Goal: Task Accomplishment & Management: Manage account settings

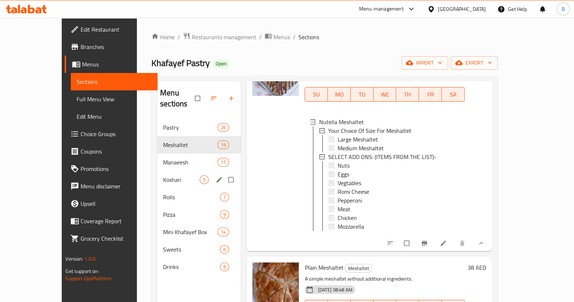
click at [163, 175] on span "Koshari" at bounding box center [181, 179] width 37 height 9
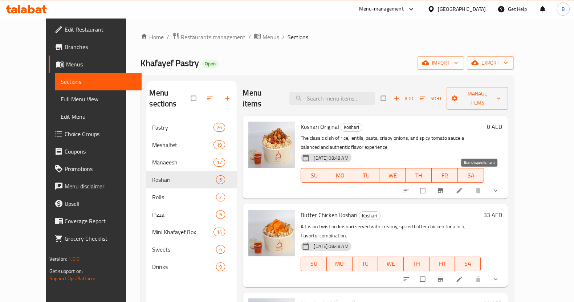
click at [443, 188] on icon "Branch-specific-item" at bounding box center [440, 190] width 5 height 5
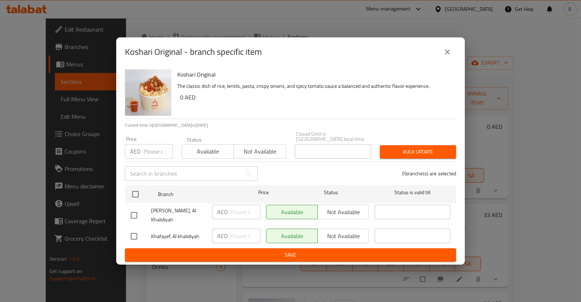
click at [478, 180] on div "Koshari Original - branch specific item Koshari Original The classic dish of ri…" at bounding box center [290, 151] width 581 height 302
click at [531, 179] on div "Koshari Original - branch specific item Koshari Original The classic dish of ri…" at bounding box center [290, 151] width 581 height 302
click at [447, 44] on button "close" at bounding box center [446, 51] width 17 height 17
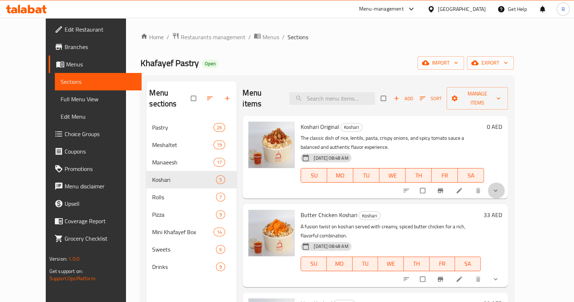
click at [505, 183] on button "show more" at bounding box center [495, 191] width 17 height 16
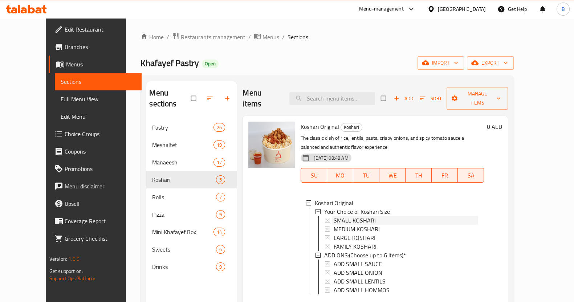
click at [333, 216] on span "SMALL KOSHARI" at bounding box center [354, 220] width 42 height 9
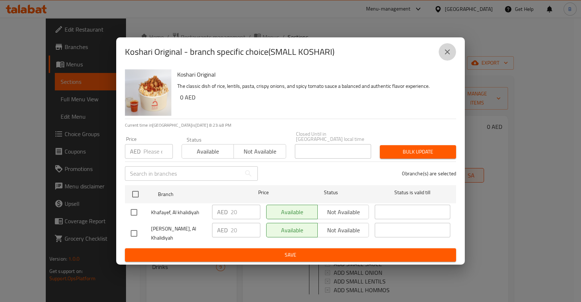
click at [448, 46] on button "close" at bounding box center [446, 51] width 17 height 17
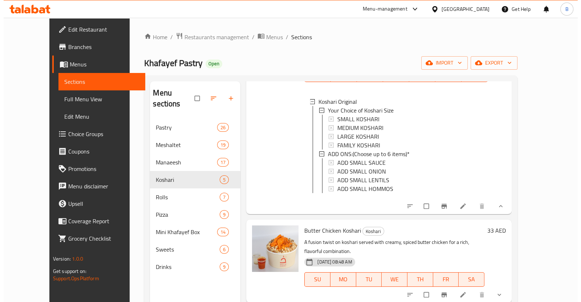
scroll to position [101, 0]
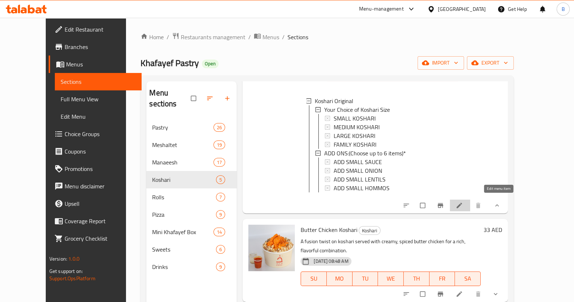
click at [463, 204] on icon at bounding box center [458, 205] width 7 height 7
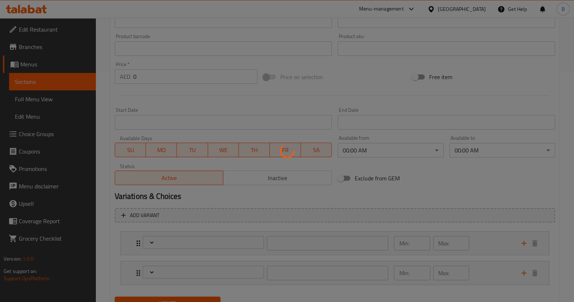
scroll to position [230, 0]
type input "اختيارك لحجم الكشري"
type input "1"
type input "ADD ONS:(Choose up to 6 items)"
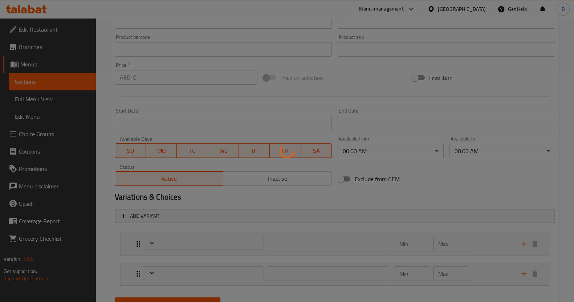
type input "0"
type input "4"
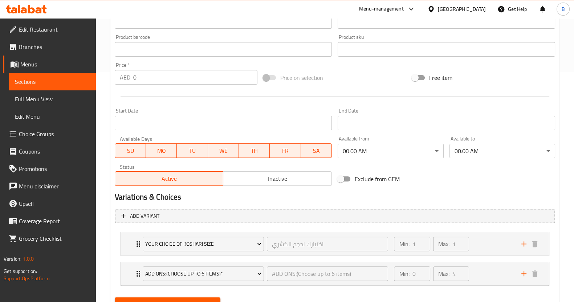
click at [127, 246] on div "Your Choice of Koshari Size اختيارك لحجم الكشري ​ Min: 1 ​ Max: 1 ​" at bounding box center [335, 243] width 428 height 23
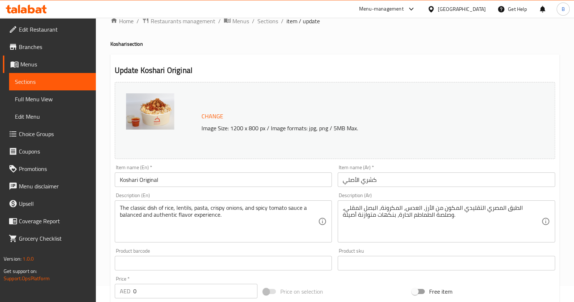
scroll to position [0, 0]
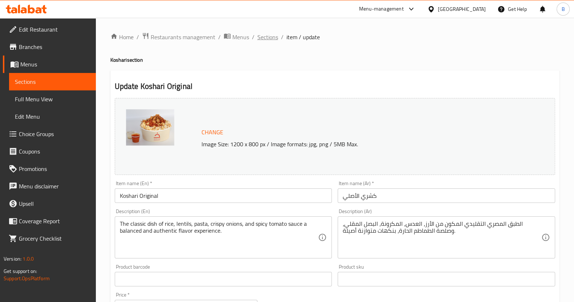
click at [274, 36] on span "Sections" at bounding box center [267, 37] width 21 height 9
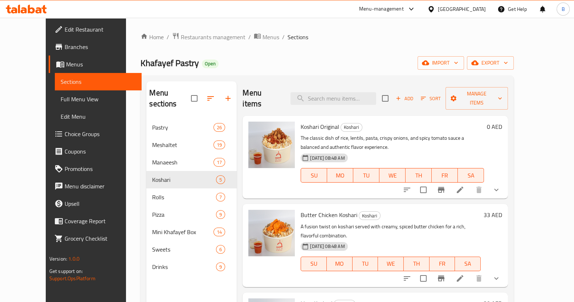
scroll to position [48, 0]
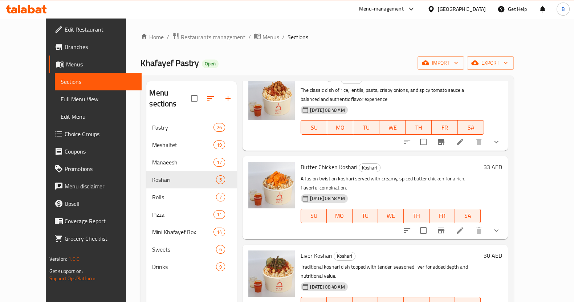
click at [505, 133] on button "show more" at bounding box center [495, 141] width 17 height 17
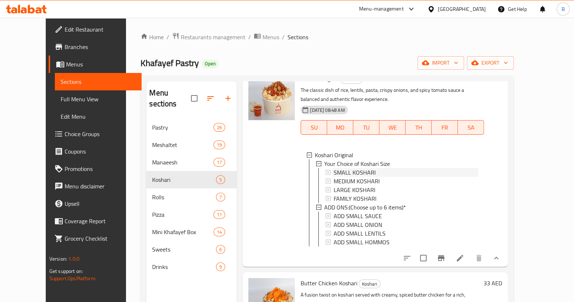
click at [364, 168] on div "SMALL KOSHARI" at bounding box center [405, 172] width 144 height 9
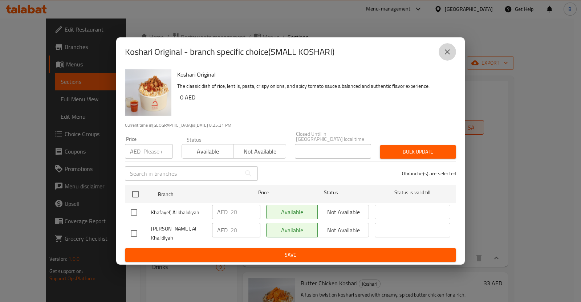
click at [450, 51] on icon "close" at bounding box center [447, 52] width 9 height 9
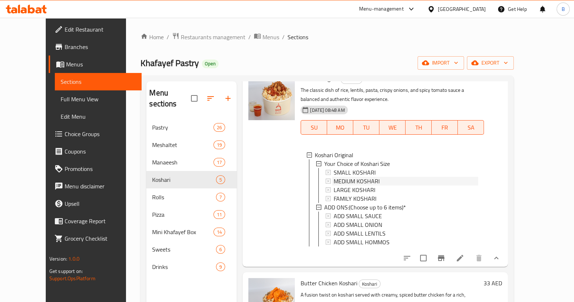
click at [376, 177] on div "MEDIUM KOSHARI" at bounding box center [405, 181] width 144 height 9
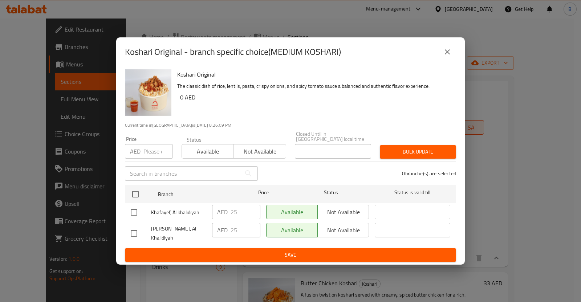
click at [444, 53] on icon "close" at bounding box center [447, 52] width 9 height 9
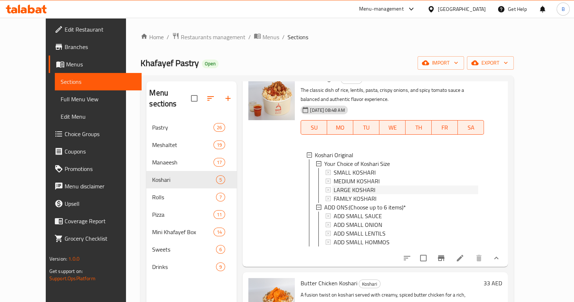
click at [353, 185] on span "LARGE KOSHARI" at bounding box center [354, 189] width 42 height 9
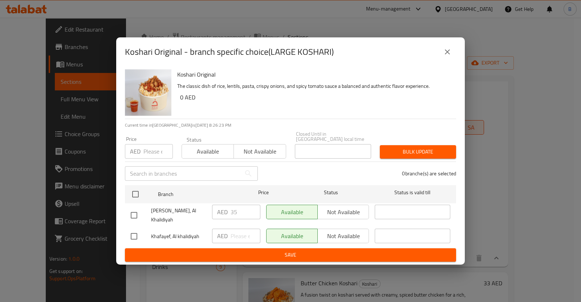
click at [491, 152] on div "Koshari Original - branch specific choice(LARGE KOSHARI) Koshari Original The c…" at bounding box center [290, 151] width 581 height 302
click at [446, 57] on button "close" at bounding box center [446, 51] width 17 height 17
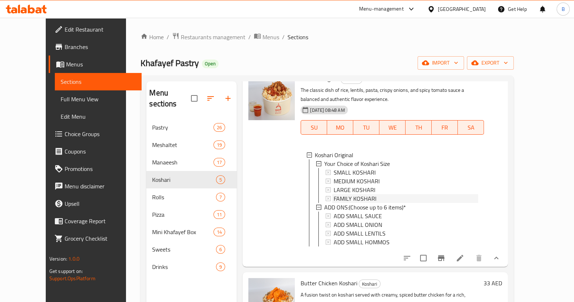
click at [356, 194] on span "FAMILY KOSHARI" at bounding box center [354, 198] width 43 height 9
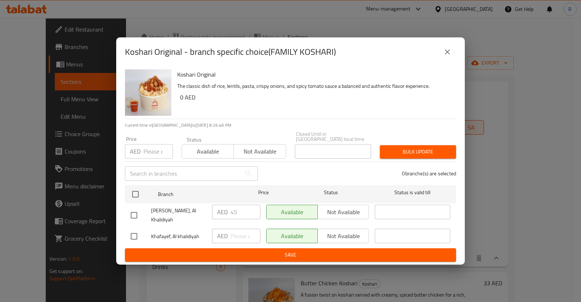
click at [448, 51] on icon "close" at bounding box center [447, 52] width 9 height 9
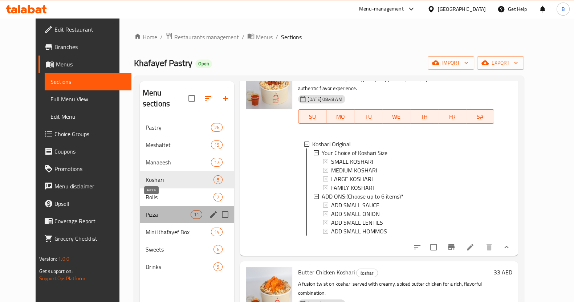
click at [146, 210] on span "Pizza" at bounding box center [168, 214] width 45 height 9
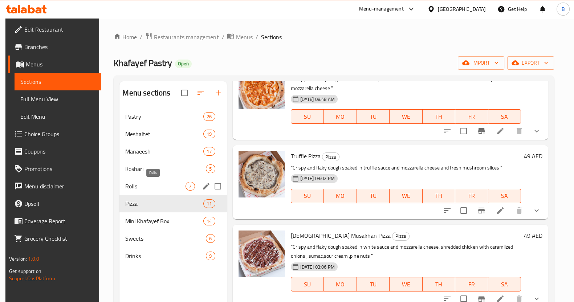
click at [147, 184] on span "Rolls" at bounding box center [155, 186] width 60 height 9
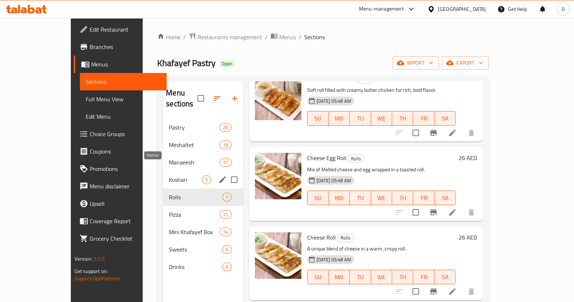
click at [169, 175] on span "Koshari" at bounding box center [185, 179] width 33 height 9
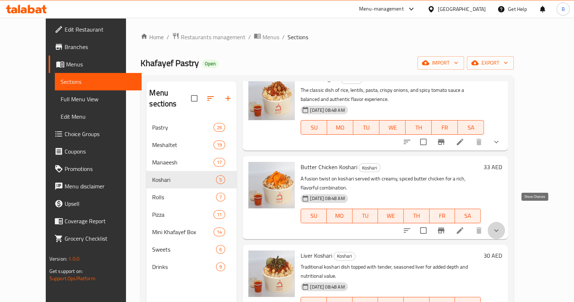
click at [500, 226] on icon "show more" at bounding box center [496, 230] width 9 height 9
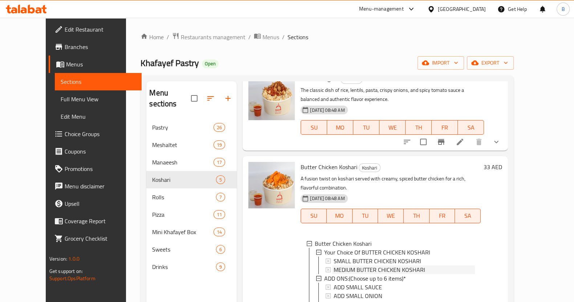
click at [353, 265] on span "MEDIUM BUTTER CHICKEN KOSHARI" at bounding box center [378, 269] width 91 height 9
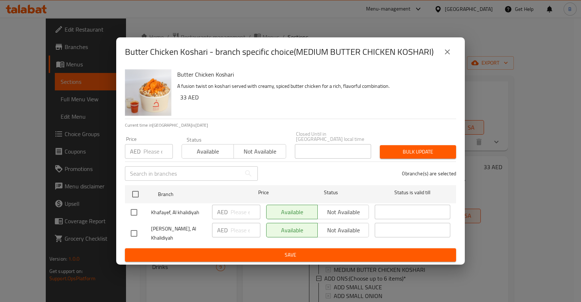
click at [439, 53] on button "close" at bounding box center [446, 51] width 17 height 17
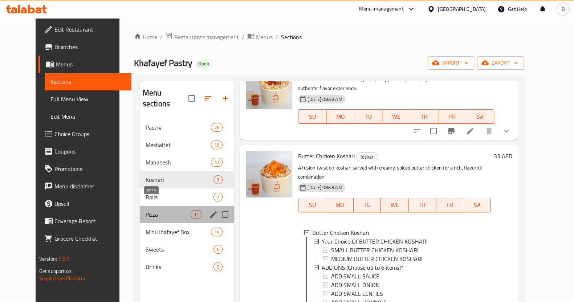
click at [146, 210] on span "Pizza" at bounding box center [168, 214] width 45 height 9
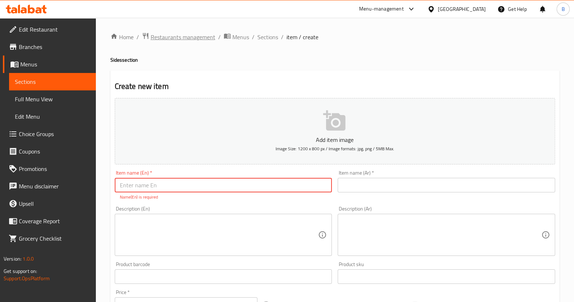
click at [196, 38] on span "Restaurants management" at bounding box center [183, 37] width 65 height 9
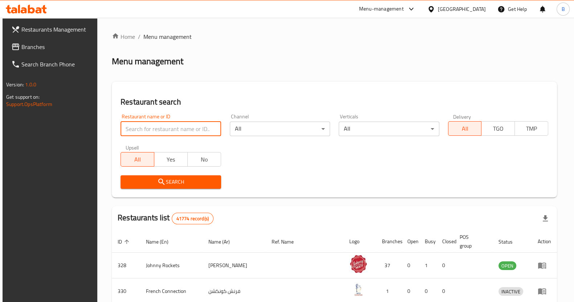
click at [189, 127] on input "search" at bounding box center [170, 129] width 100 height 15
paste input "10694"
type input "10694"
click at [174, 180] on span "Search" at bounding box center [170, 181] width 89 height 9
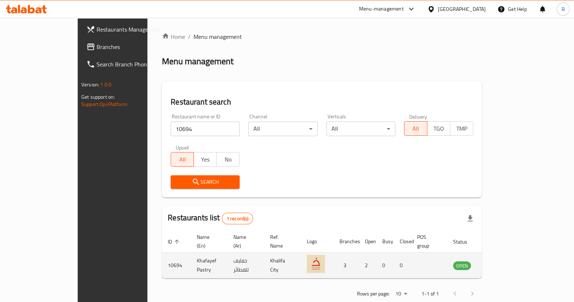
click at [510, 256] on td "enhanced table" at bounding box center [497, 266] width 25 height 26
click at [499, 263] on icon "enhanced table" at bounding box center [495, 266] width 8 height 6
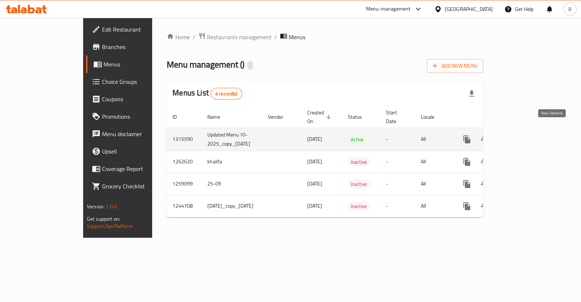
click at [523, 135] on icon "enhanced table" at bounding box center [519, 139] width 9 height 9
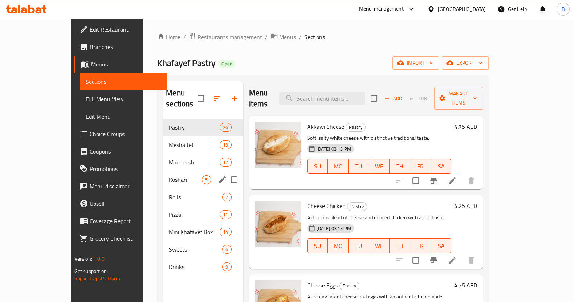
click at [163, 173] on div "Koshari 5" at bounding box center [203, 179] width 80 height 17
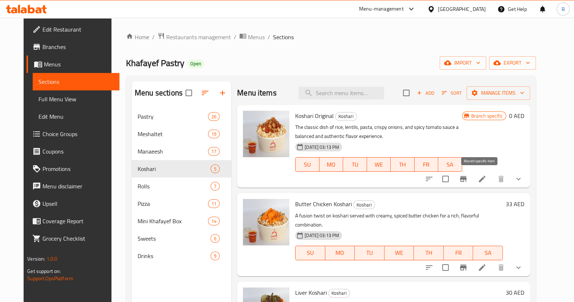
click at [467, 175] on icon "Branch-specific-item" at bounding box center [463, 179] width 9 height 9
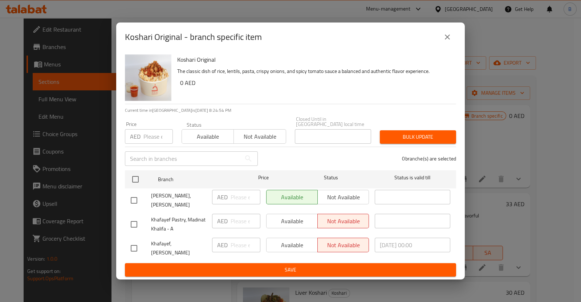
click at [448, 40] on icon "close" at bounding box center [447, 37] width 9 height 9
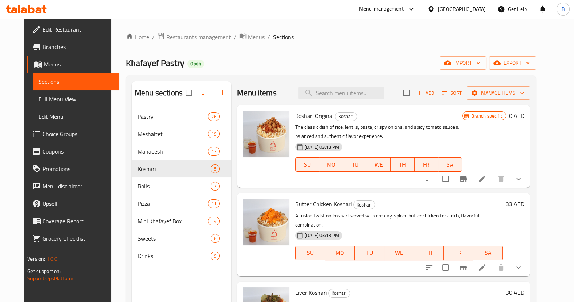
click at [524, 118] on h6 "0 AED" at bounding box center [516, 116] width 15 height 10
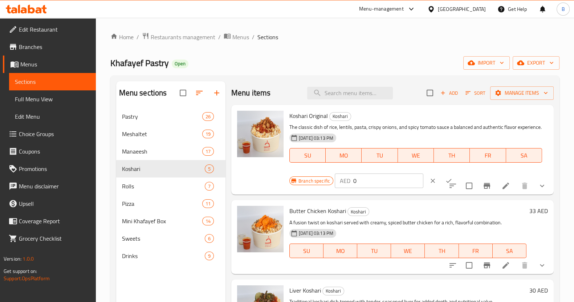
click at [388, 187] on input "0" at bounding box center [388, 180] width 70 height 15
type input "20"
click at [441, 186] on button "ok" at bounding box center [449, 181] width 16 height 16
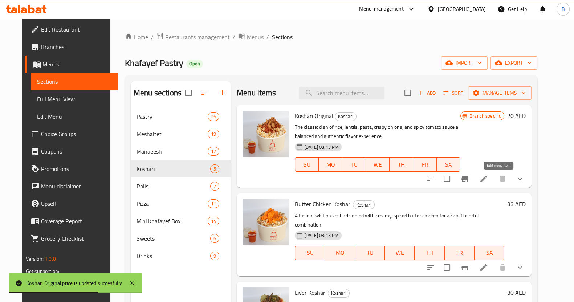
click at [488, 177] on icon at bounding box center [483, 179] width 9 height 9
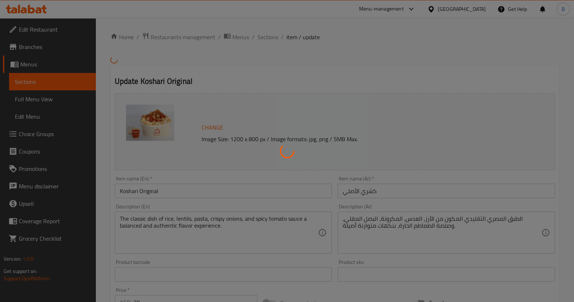
scroll to position [258, 0]
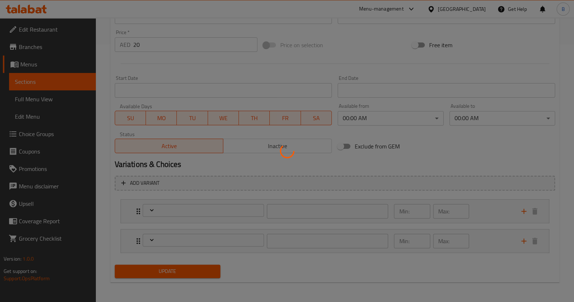
type input "اختيارك لحجم الكشري"
type input "1"
type input "ADD ONS:(Choose up to 6 items)"
type input "0"
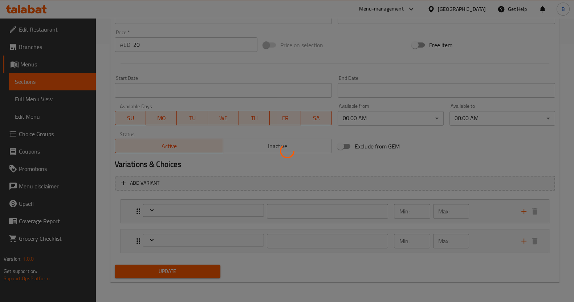
type input "4"
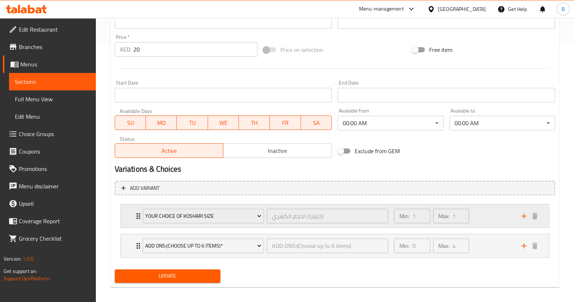
click at [132, 216] on div "Your Choice of Koshari Size اختيارك لحجم الكشري ​ Min: 1 ​ Max: 1 ​" at bounding box center [335, 215] width 428 height 23
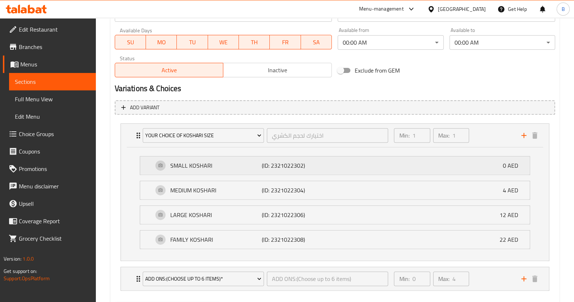
scroll to position [339, 0]
click at [42, 130] on span "Choice Groups" at bounding box center [54, 134] width 71 height 9
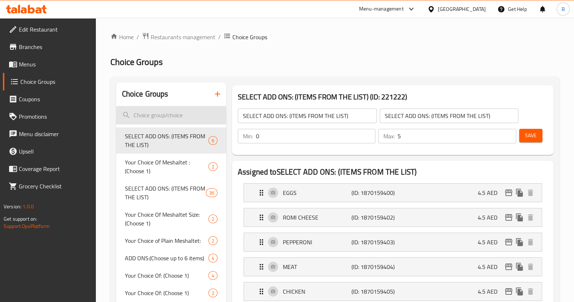
click at [163, 111] on input "search" at bounding box center [171, 115] width 110 height 19
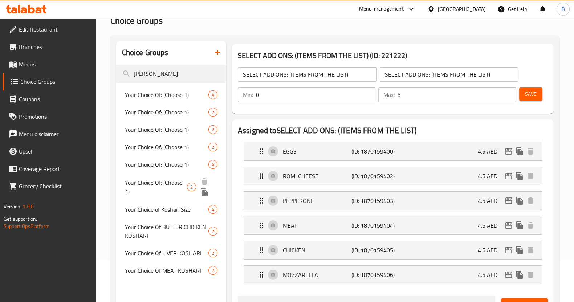
scroll to position [43, 0]
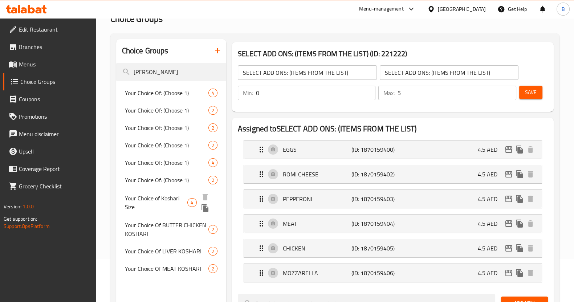
type input "koshar"
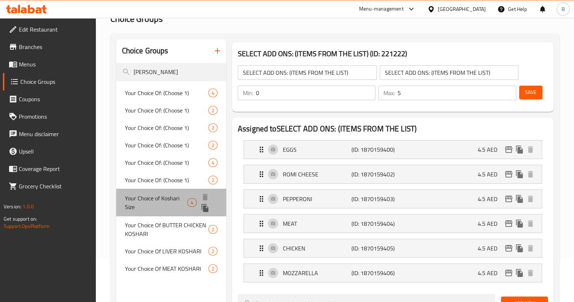
click at [168, 197] on span "Your Choice of Koshari Size" at bounding box center [156, 202] width 63 height 17
type input "Your Choice of Koshari Size"
type input "اختيارك لحجم الكشري"
type input "1"
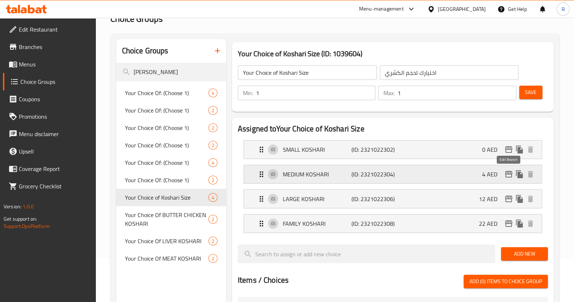
click at [509, 173] on icon "edit" at bounding box center [508, 174] width 9 height 9
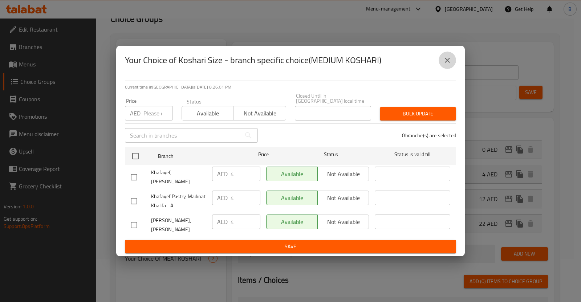
click at [448, 64] on icon "close" at bounding box center [447, 60] width 9 height 9
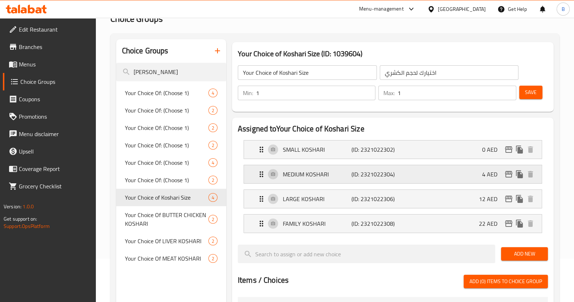
click at [487, 177] on p "4 AED" at bounding box center [492, 174] width 21 height 9
click at [368, 175] on p "(ID: 2321022304)" at bounding box center [374, 174] width 46 height 9
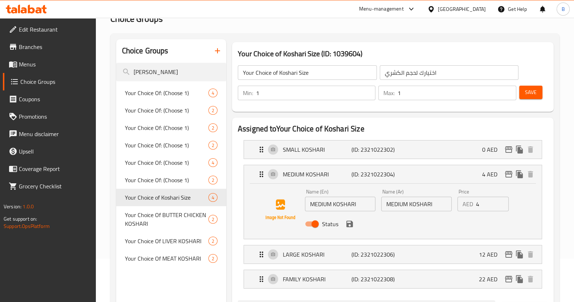
click at [484, 208] on input "4" at bounding box center [492, 204] width 33 height 15
click at [347, 225] on icon "save" at bounding box center [349, 224] width 7 height 7
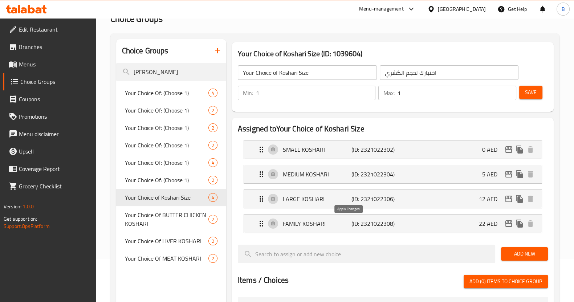
type input "5"
click at [466, 200] on div "LARGE KOSHARI (ID: 2321022306) 12 AED" at bounding box center [395, 199] width 276 height 18
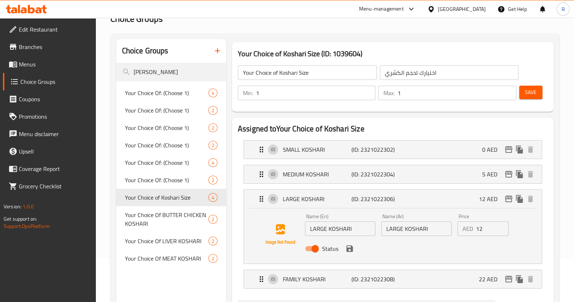
click at [484, 231] on input "12" at bounding box center [492, 228] width 33 height 15
click at [501, 224] on input "13" at bounding box center [492, 228] width 33 height 15
click at [501, 224] on input "14" at bounding box center [492, 228] width 33 height 15
type input "15"
click at [501, 224] on input "15" at bounding box center [492, 228] width 33 height 15
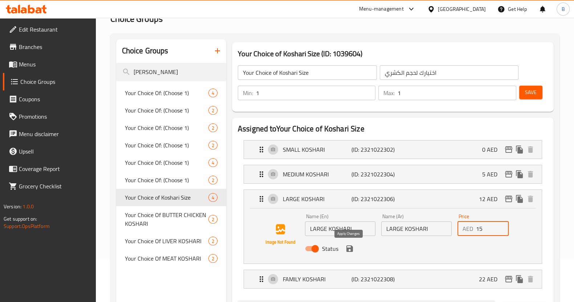
click at [354, 249] on button "save" at bounding box center [349, 248] width 11 height 11
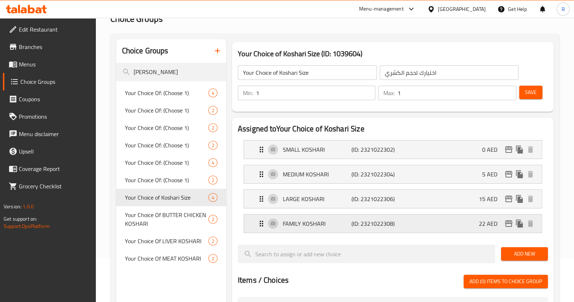
click at [391, 226] on p "(ID: 2321022308)" at bounding box center [374, 223] width 46 height 9
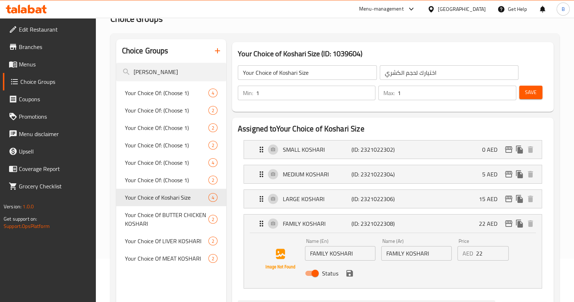
click at [476, 251] on input "22" at bounding box center [492, 253] width 33 height 15
click at [350, 276] on icon "save" at bounding box center [349, 273] width 9 height 9
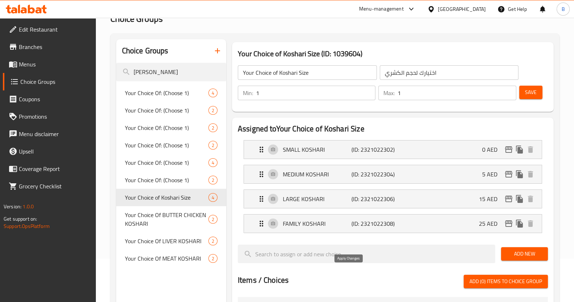
type input "25"
click at [536, 86] on button "Save" at bounding box center [530, 92] width 23 height 13
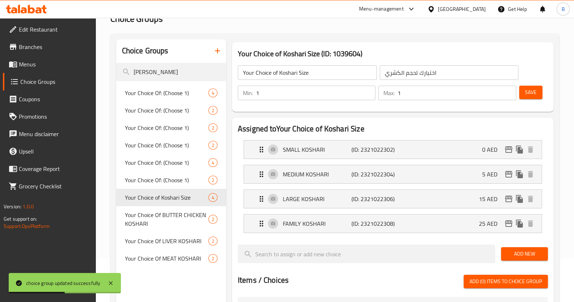
click at [44, 66] on span "Menus" at bounding box center [54, 64] width 71 height 9
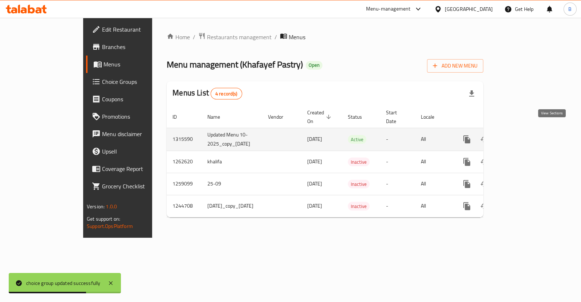
click at [523, 135] on icon "enhanced table" at bounding box center [519, 139] width 9 height 9
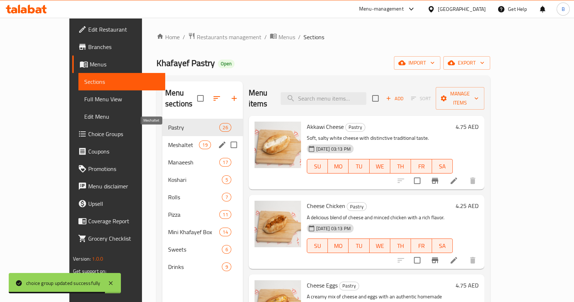
click at [168, 140] on span "Meshaltet" at bounding box center [183, 144] width 31 height 9
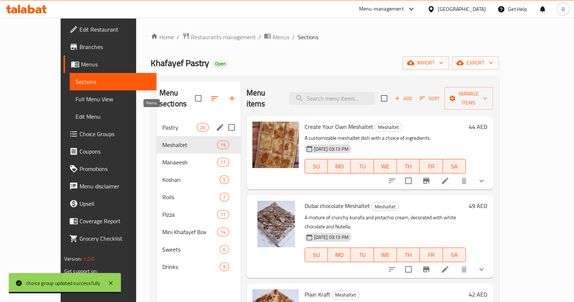
click at [164, 123] on span "Pastry" at bounding box center [179, 127] width 35 height 9
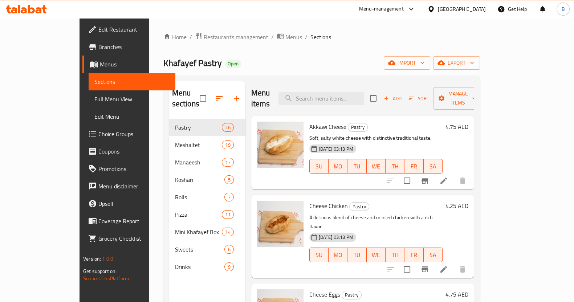
click at [100, 61] on span "Menus" at bounding box center [135, 64] width 70 height 9
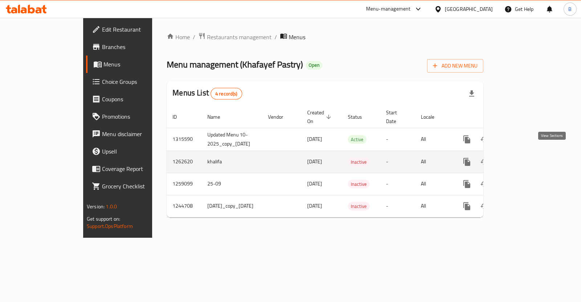
click at [522, 159] on icon "enhanced table" at bounding box center [519, 162] width 7 height 7
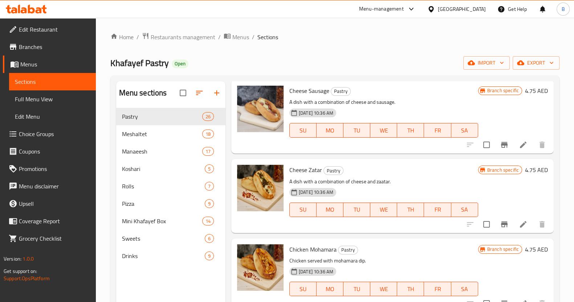
scroll to position [428, 0]
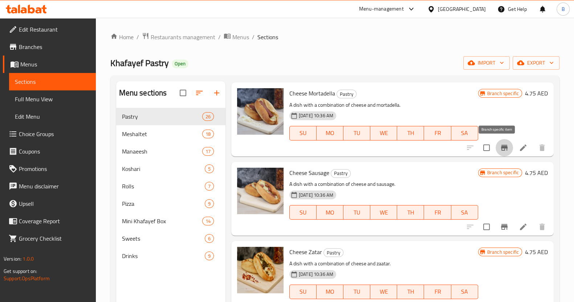
click at [501, 146] on icon "Branch-specific-item" at bounding box center [504, 148] width 7 height 6
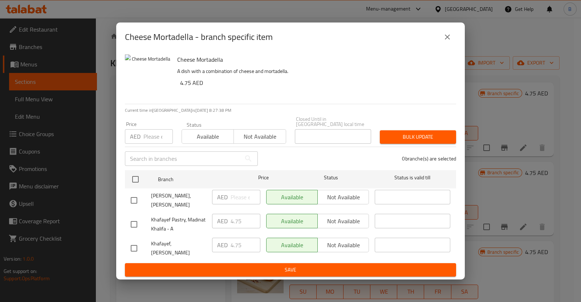
click at [450, 38] on icon "close" at bounding box center [447, 37] width 9 height 9
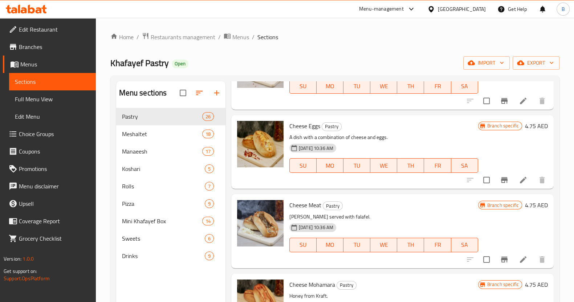
scroll to position [206, 0]
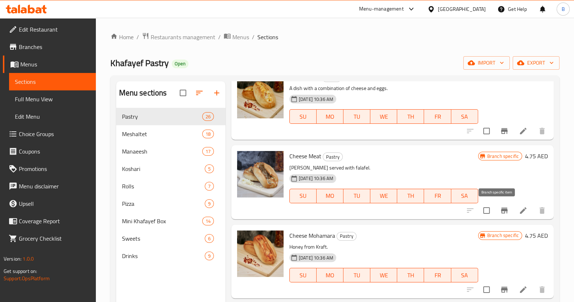
click at [501, 208] on icon "Branch-specific-item" at bounding box center [504, 211] width 7 height 6
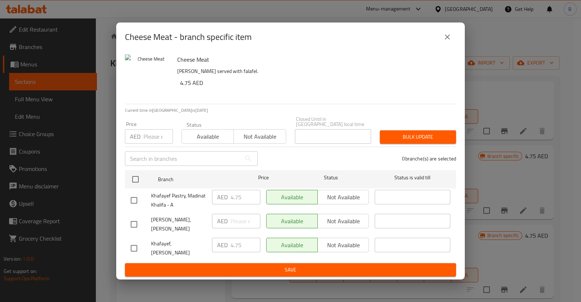
click at [473, 123] on div "Cheese Meat - branch specific item Cheese Meat Labneh served with falafel. 4.75…" at bounding box center [290, 151] width 581 height 302
click at [451, 41] on icon "close" at bounding box center [447, 37] width 9 height 9
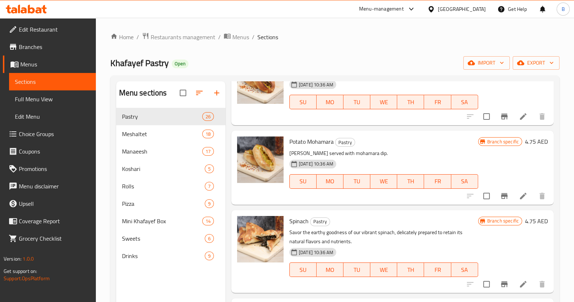
scroll to position [1809, 0]
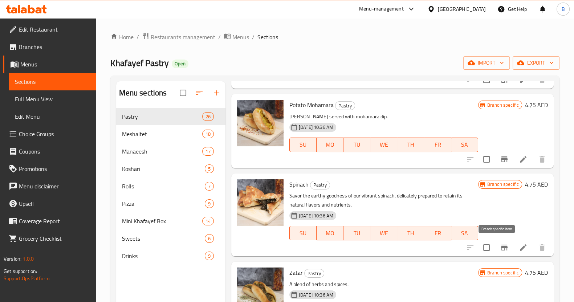
click at [501, 245] on icon "Branch-specific-item" at bounding box center [504, 248] width 7 height 6
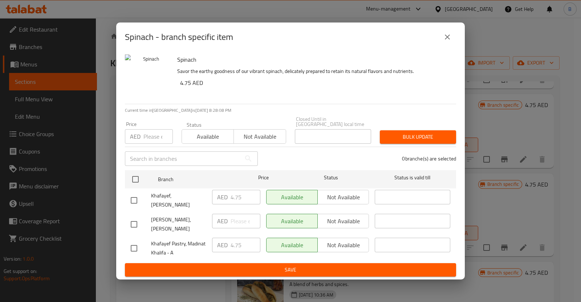
click at [447, 41] on icon "close" at bounding box center [447, 37] width 9 height 9
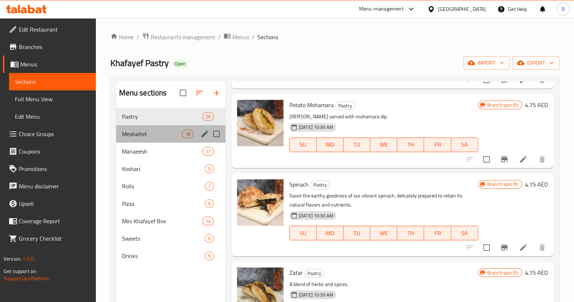
click at [142, 139] on div "Meshaltet 18" at bounding box center [170, 133] width 109 height 17
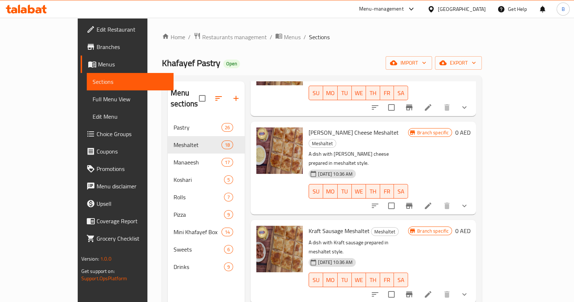
scroll to position [959, 0]
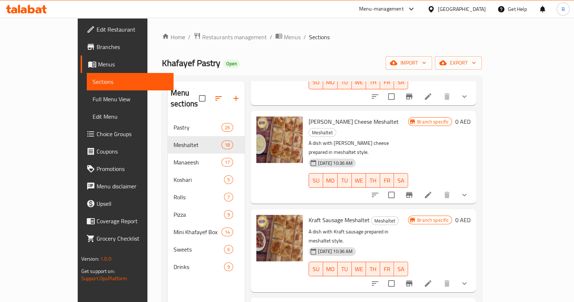
click at [432, 279] on icon at bounding box center [427, 283] width 9 height 9
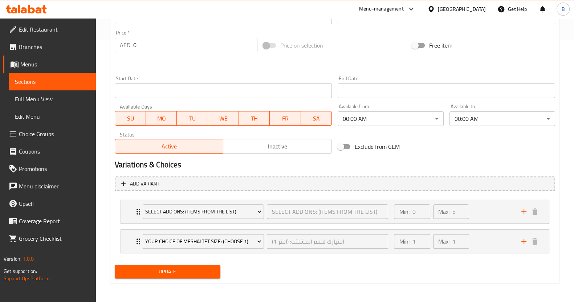
scroll to position [263, 0]
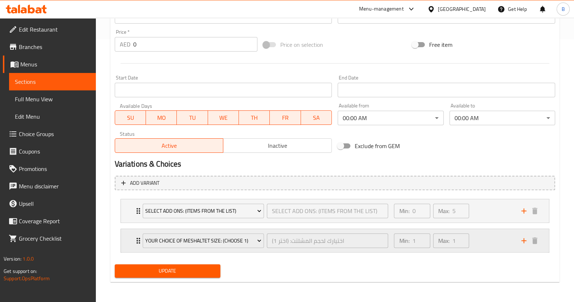
click at [130, 243] on div "Your Choice Of Meshaltet Size: (Choose 1) اختيارك لحجم المشلتت: (اختر 1) ​ Min:…" at bounding box center [335, 240] width 428 height 23
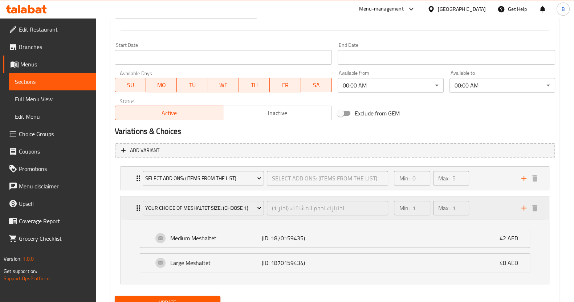
scroll to position [290, 0]
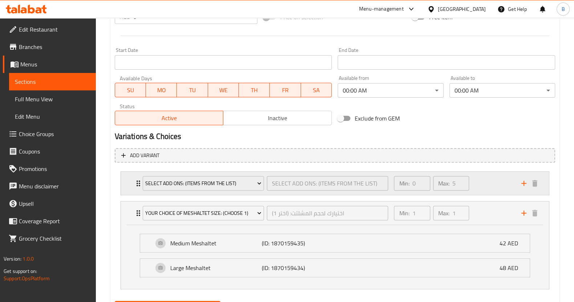
click at [132, 191] on div "SELECT ADD ONS: (ITEMS FROM THE LIST) SELECT ADD ONS: (ITEMS FROM THE LIST) ​ M…" at bounding box center [335, 183] width 428 height 23
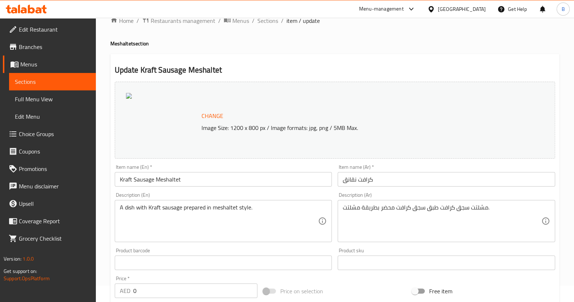
scroll to position [16, 0]
click at [272, 21] on span "Sections" at bounding box center [267, 21] width 21 height 9
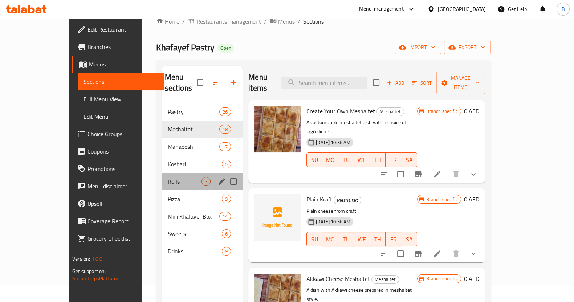
click at [162, 176] on div "Rolls 7" at bounding box center [202, 181] width 81 height 17
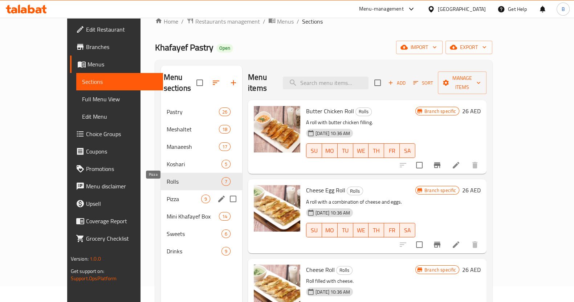
click at [167, 194] on span "Pizza" at bounding box center [184, 198] width 34 height 9
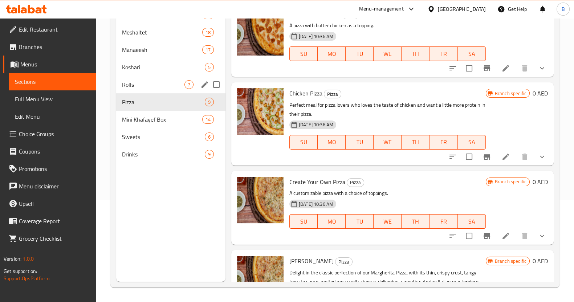
click at [159, 92] on div "Rolls 7" at bounding box center [170, 84] width 109 height 17
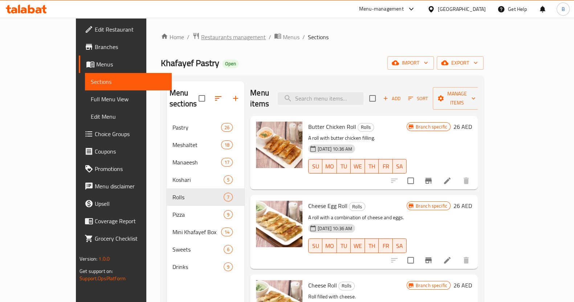
click at [201, 37] on span "Restaurants management" at bounding box center [233, 37] width 65 height 9
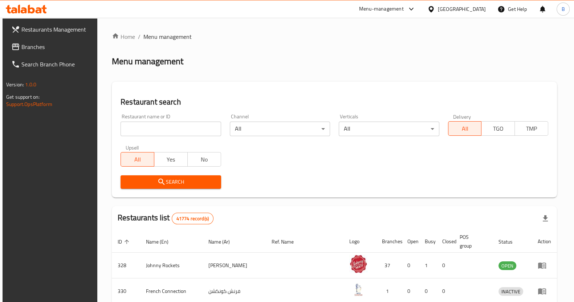
click at [161, 131] on input "search" at bounding box center [170, 129] width 100 height 15
paste input "10693"
type input "10693"
click at [178, 181] on span "Search" at bounding box center [170, 181] width 89 height 9
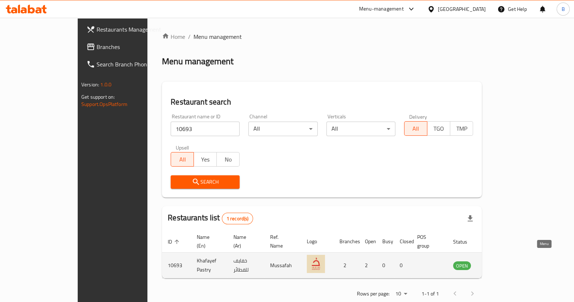
click at [499, 263] on icon "enhanced table" at bounding box center [495, 266] width 8 height 6
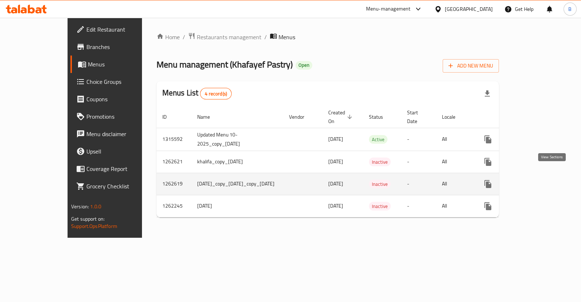
click at [544, 180] on icon "enhanced table" at bounding box center [540, 184] width 9 height 9
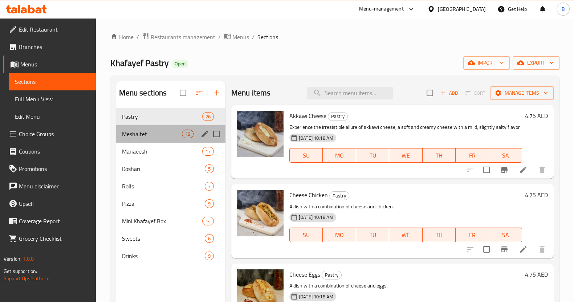
click at [168, 129] on div "Meshaltet 18" at bounding box center [170, 133] width 109 height 17
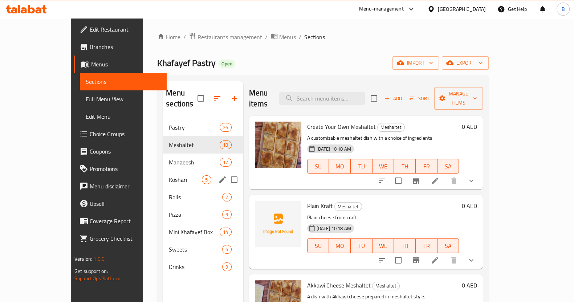
click at [163, 171] on div "Koshari 5" at bounding box center [203, 179] width 80 height 17
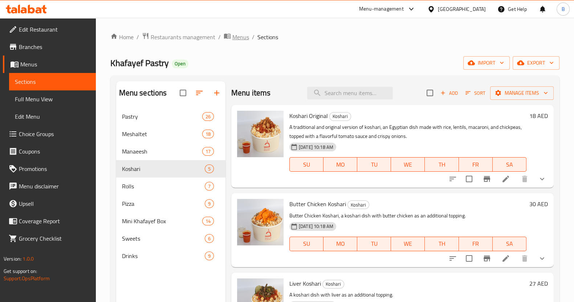
click at [233, 37] on span "Menus" at bounding box center [240, 37] width 17 height 9
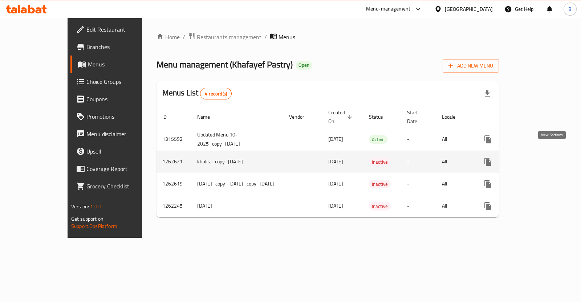
click at [544, 157] on icon "enhanced table" at bounding box center [540, 161] width 9 height 9
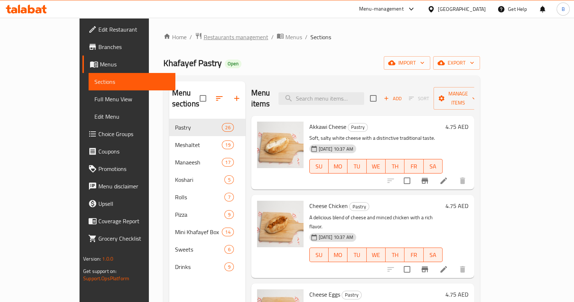
click at [204, 36] on span "Restaurants management" at bounding box center [236, 37] width 65 height 9
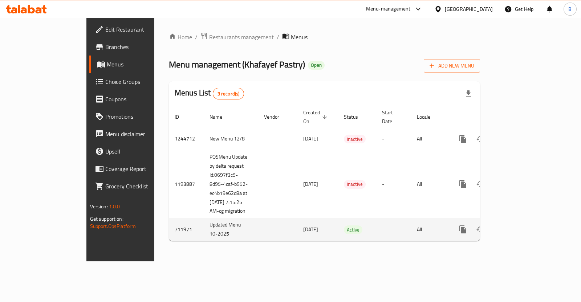
click at [518, 231] on icon "enhanced table" at bounding box center [515, 229] width 7 height 7
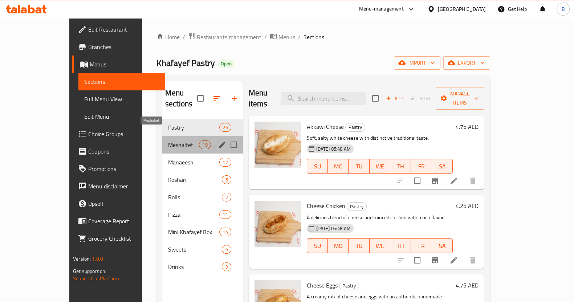
click at [168, 140] on span "Meshaltet" at bounding box center [183, 144] width 31 height 9
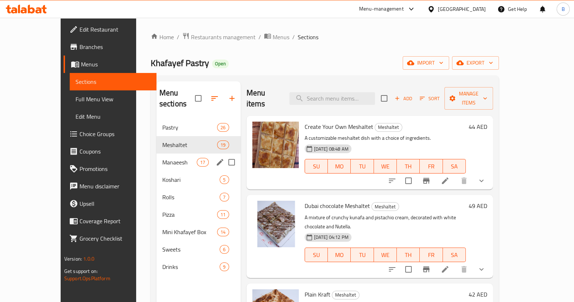
click at [156, 156] on div "Manaeesh 17" at bounding box center [198, 161] width 84 height 17
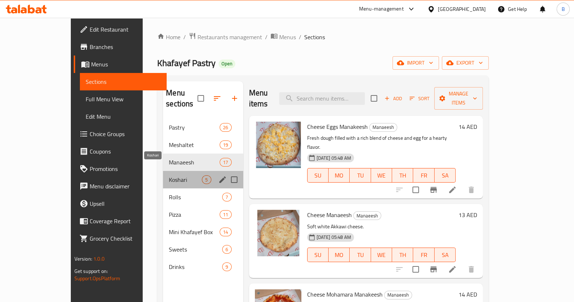
click at [169, 175] on span "Koshari" at bounding box center [185, 179] width 33 height 9
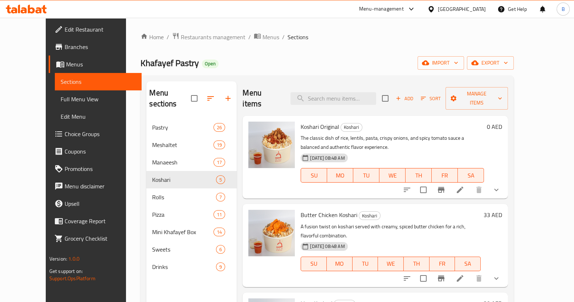
click at [505, 270] on button "show more" at bounding box center [495, 278] width 17 height 17
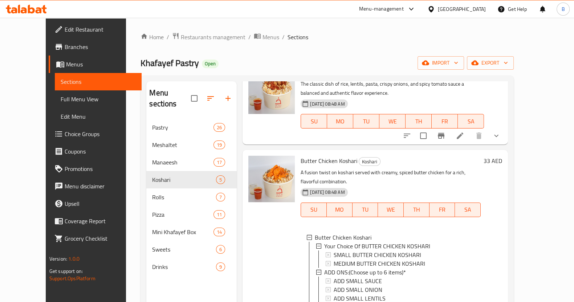
scroll to position [54, 0]
click at [355, 250] on span "SMALL BUTTER CHICKEN KOSHARI" at bounding box center [376, 254] width 87 height 9
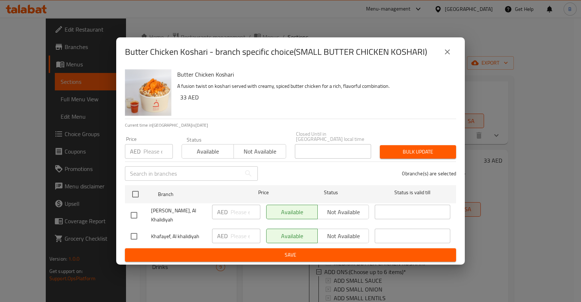
click at [466, 228] on div "Butter Chicken Koshari - branch specific choice(SMALL BUTTER CHICKEN KOSHARI) B…" at bounding box center [290, 151] width 581 height 302
click at [449, 50] on icon "close" at bounding box center [446, 51] width 5 height 5
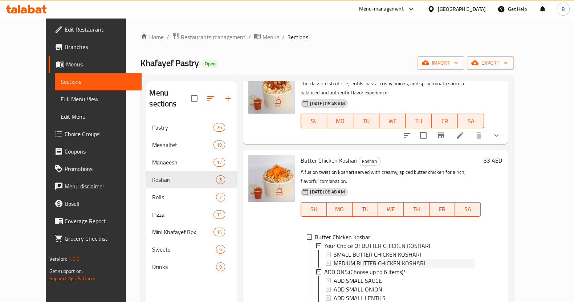
click at [343, 259] on span "MEDIUM BUTTER CHICKEN KOSHARI" at bounding box center [378, 263] width 91 height 9
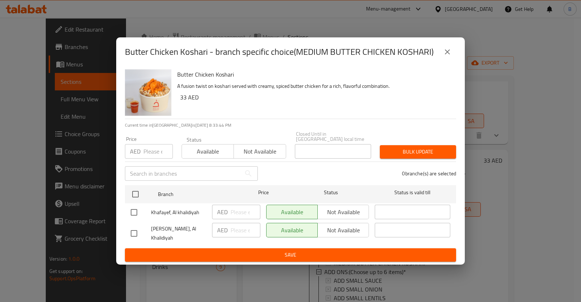
click at [449, 57] on button "close" at bounding box center [446, 51] width 17 height 17
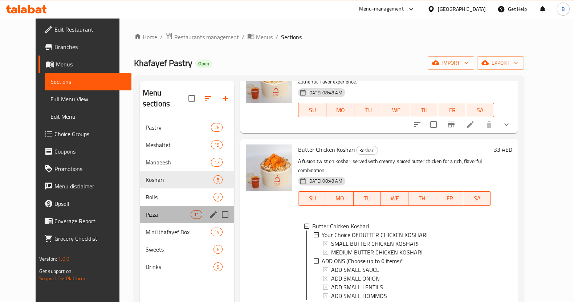
click at [144, 206] on div "Pizza 11" at bounding box center [187, 214] width 95 height 17
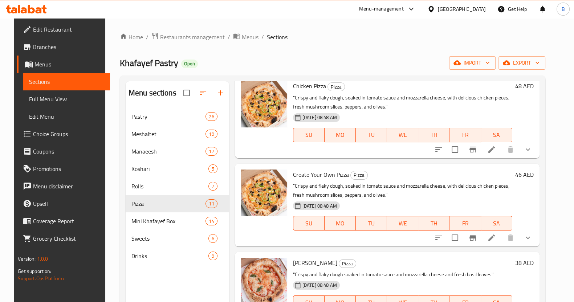
scroll to position [387, 0]
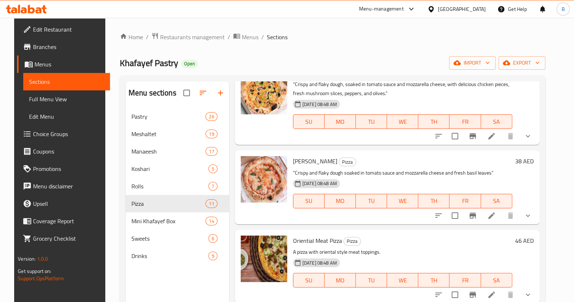
click at [524, 159] on h6 "38 AED" at bounding box center [524, 161] width 19 height 10
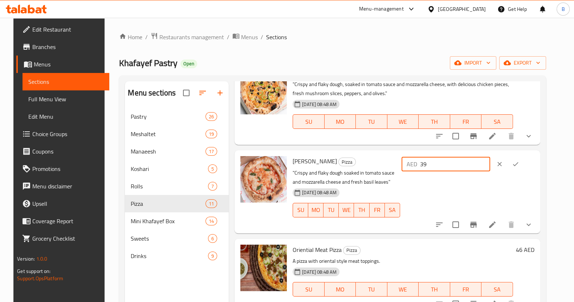
type input "39"
click at [490, 161] on input "39" at bounding box center [455, 164] width 70 height 15
click at [523, 168] on button "ok" at bounding box center [515, 164] width 16 height 16
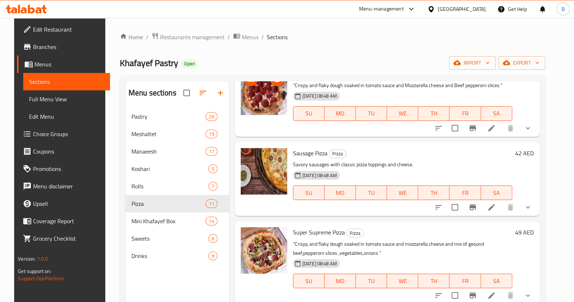
scroll to position [102, 0]
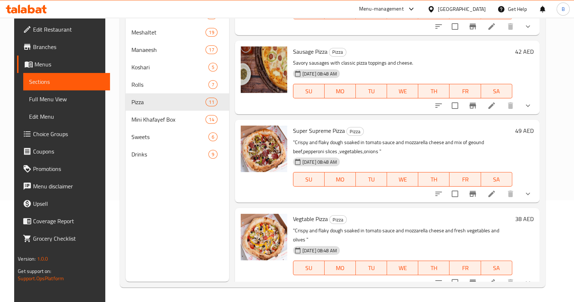
click at [529, 219] on h6 "38 AED" at bounding box center [524, 219] width 19 height 10
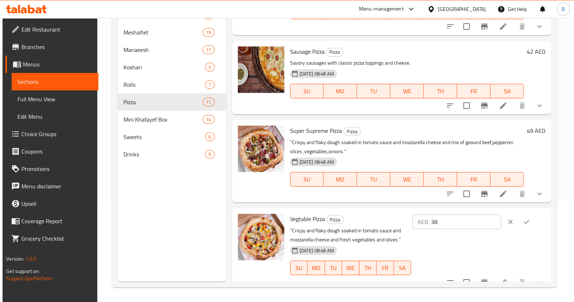
click at [480, 220] on input "38" at bounding box center [466, 221] width 70 height 15
type input "43"
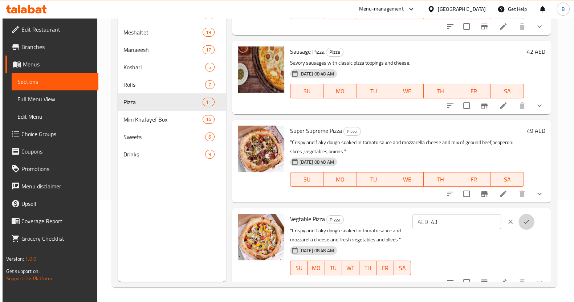
click at [526, 218] on icon "ok" at bounding box center [526, 221] width 7 height 7
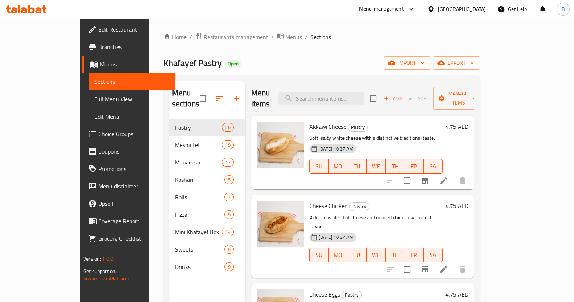
click at [285, 37] on span "Menus" at bounding box center [293, 37] width 17 height 9
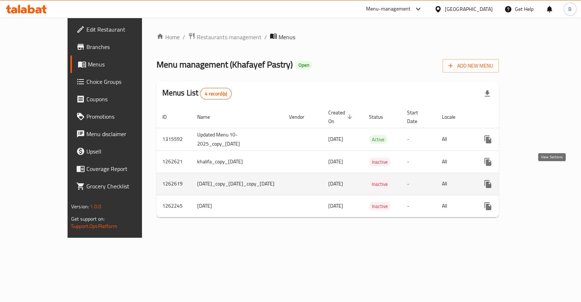
click at [544, 180] on icon "enhanced table" at bounding box center [540, 184] width 9 height 9
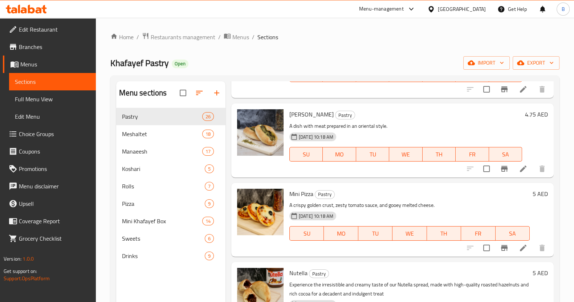
scroll to position [1129, 0]
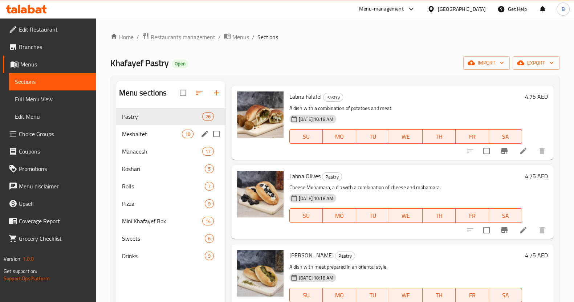
click at [125, 132] on span "Meshaltet" at bounding box center [152, 134] width 60 height 9
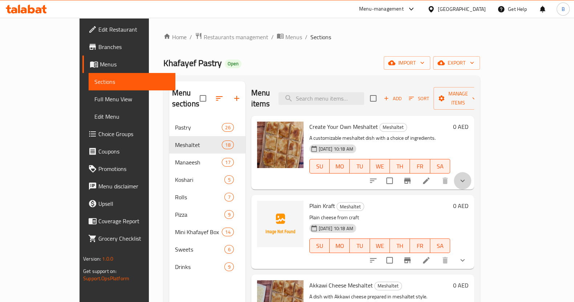
click at [471, 172] on button "show more" at bounding box center [462, 180] width 17 height 17
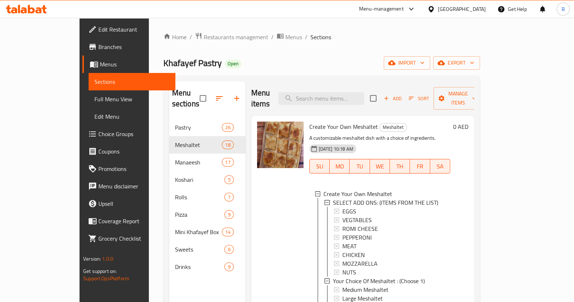
scroll to position [1, 0]
click at [342, 284] on span "Medium Meshaltet" at bounding box center [365, 288] width 46 height 9
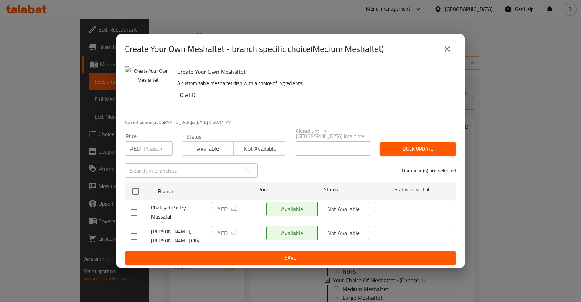
click at [445, 45] on icon "close" at bounding box center [447, 49] width 9 height 9
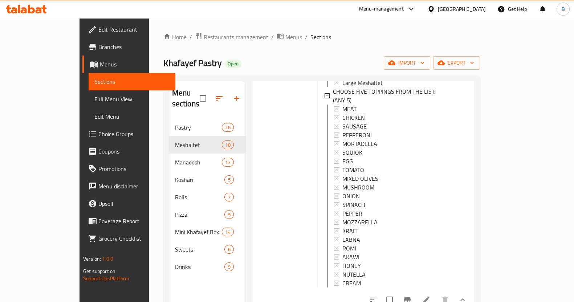
scroll to position [246, 0]
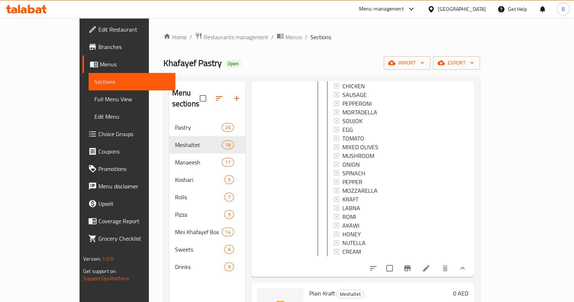
click at [436, 262] on li at bounding box center [426, 268] width 20 height 13
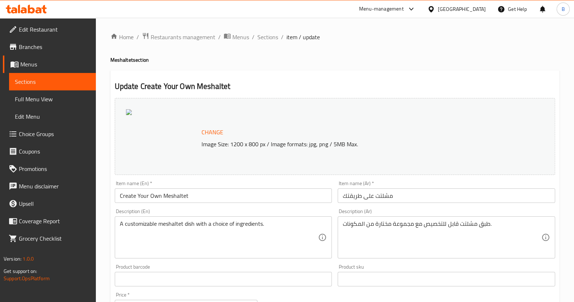
scroll to position [292, 0]
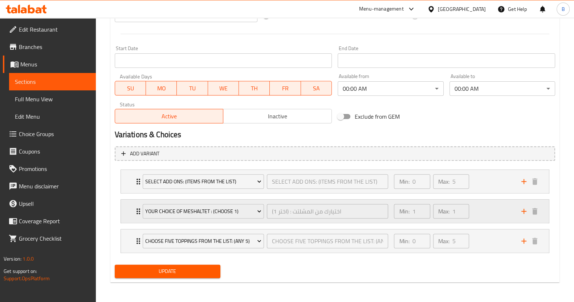
click at [125, 215] on div "Your Choice Of Meshaltet : (Choose 1) اختيارك من المشلتت : (اختر 1) ​ Min: 1 ​ …" at bounding box center [335, 211] width 428 height 23
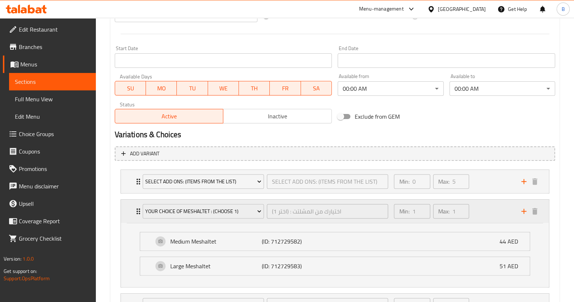
click at [125, 215] on div "Your Choice Of Meshaltet : (Choose 1) اختيارك من المشلتت : (اختر 1) ​ Min: 1 ​ …" at bounding box center [335, 211] width 428 height 23
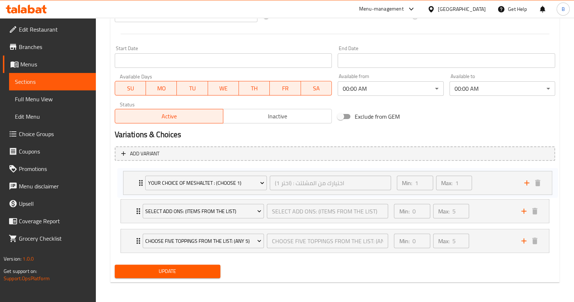
drag, startPoint x: 136, startPoint y: 211, endPoint x: 139, endPoint y: 182, distance: 29.6
click at [139, 182] on div "SELECT ADD ONS: (ITEMS FROM THE LIST) SELECT ADD ONS: (ITEMS FROM THE LIST) ​ M…" at bounding box center [335, 211] width 440 height 89
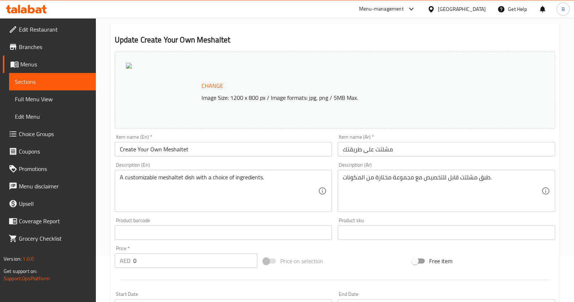
scroll to position [0, 0]
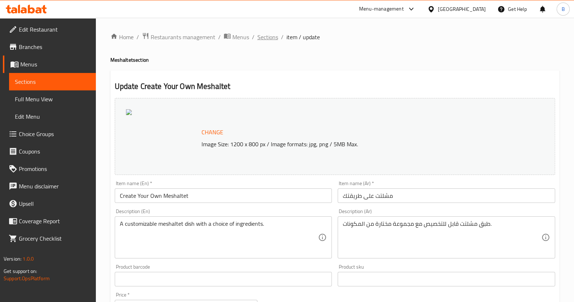
click at [266, 38] on span "Sections" at bounding box center [267, 37] width 21 height 9
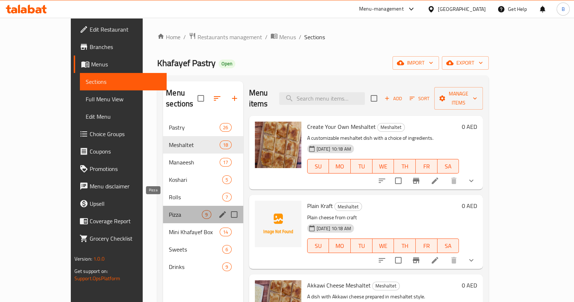
click at [169, 210] on span "Pizza" at bounding box center [185, 214] width 33 height 9
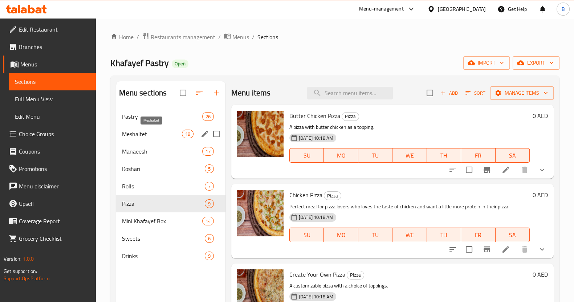
click at [134, 136] on span "Meshaltet" at bounding box center [152, 134] width 60 height 9
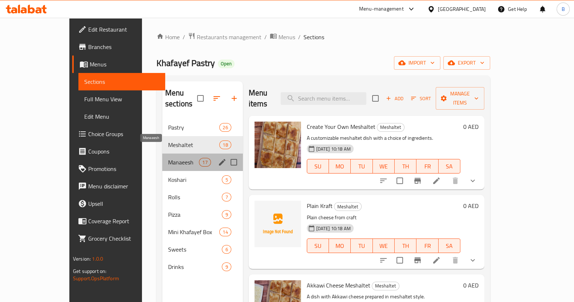
click at [168, 158] on span "Manaeesh" at bounding box center [183, 162] width 31 height 9
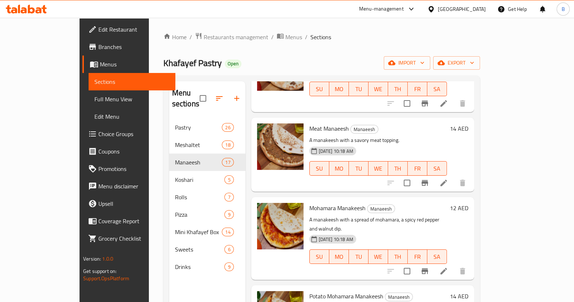
scroll to position [948, 0]
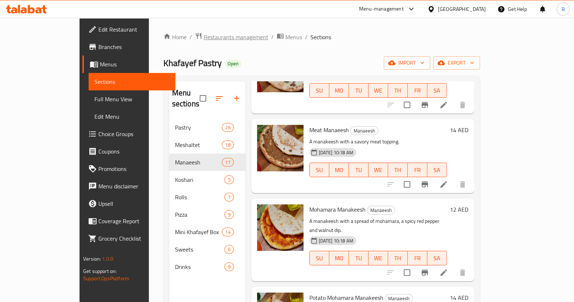
click at [204, 40] on span "Restaurants management" at bounding box center [236, 37] width 65 height 9
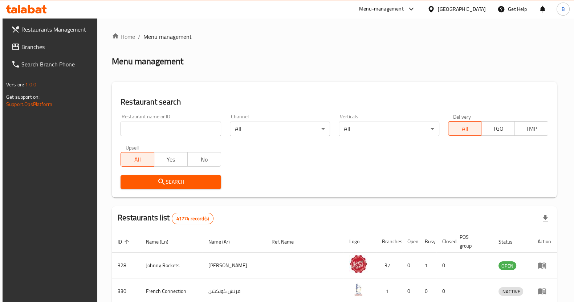
click at [191, 128] on input "search" at bounding box center [170, 129] width 100 height 15
paste input "10361"
type input "10361"
click at [220, 184] on div "Search" at bounding box center [170, 182] width 109 height 22
click at [208, 183] on span "Search" at bounding box center [170, 181] width 89 height 9
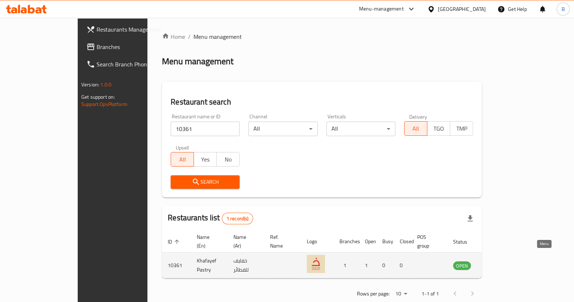
click at [499, 263] on icon "enhanced table" at bounding box center [495, 266] width 8 height 6
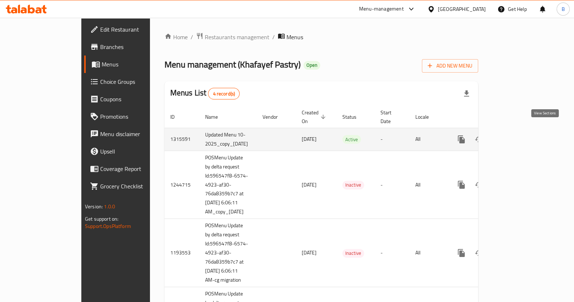
click at [518, 135] on icon "enhanced table" at bounding box center [513, 139] width 9 height 9
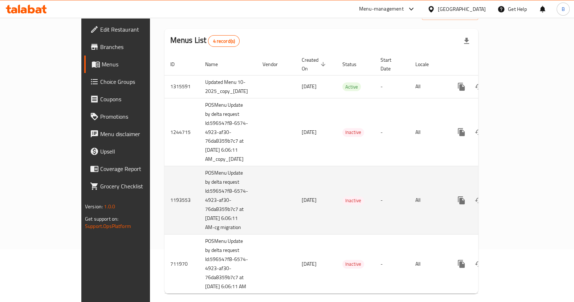
scroll to position [56, 0]
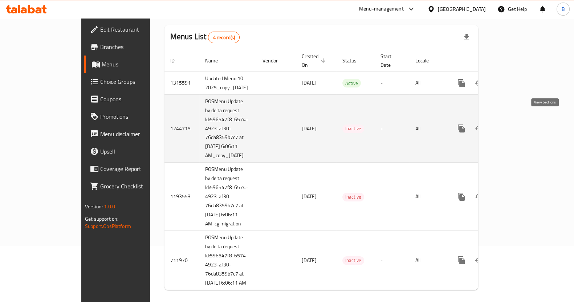
click at [522, 120] on link "enhanced table" at bounding box center [513, 128] width 17 height 17
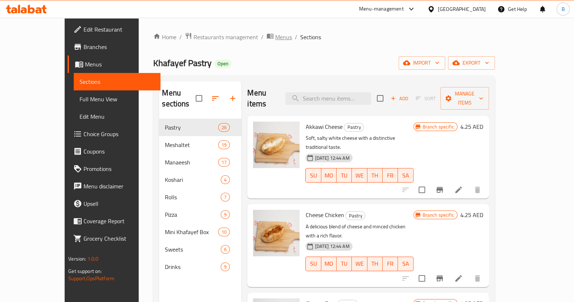
click at [275, 35] on span "Menus" at bounding box center [283, 37] width 17 height 9
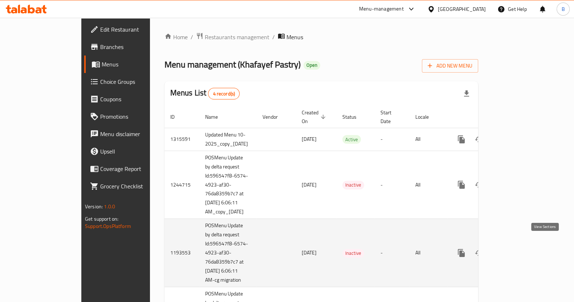
click at [518, 249] on icon "enhanced table" at bounding box center [513, 253] width 9 height 9
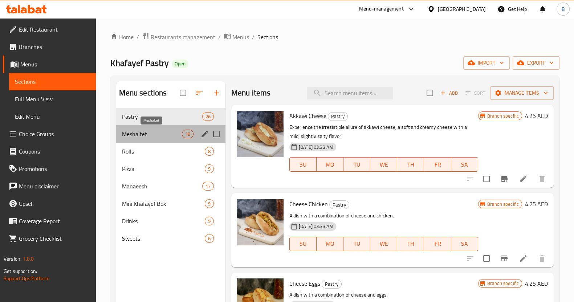
click at [159, 135] on span "Meshaltet" at bounding box center [152, 134] width 60 height 9
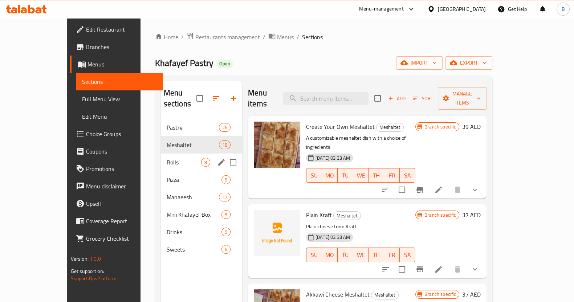
click at [161, 153] on div "Rolls 8" at bounding box center [201, 161] width 81 height 17
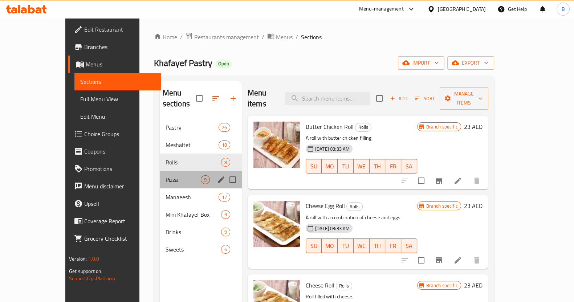
click at [160, 171] on div "Pizza 9" at bounding box center [201, 179] width 82 height 17
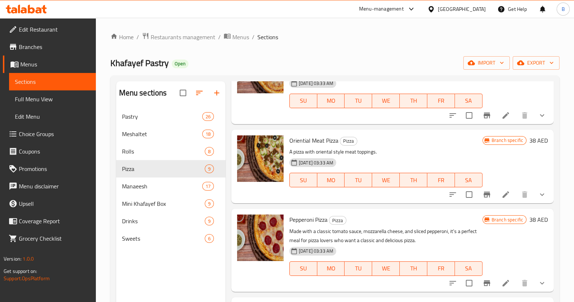
scroll to position [311, 0]
click at [164, 182] on span "Manaeesh" at bounding box center [152, 186] width 60 height 9
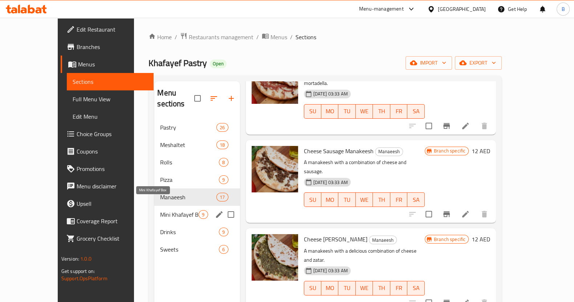
click at [160, 210] on span "Mini Khafayef Box" at bounding box center [179, 214] width 38 height 9
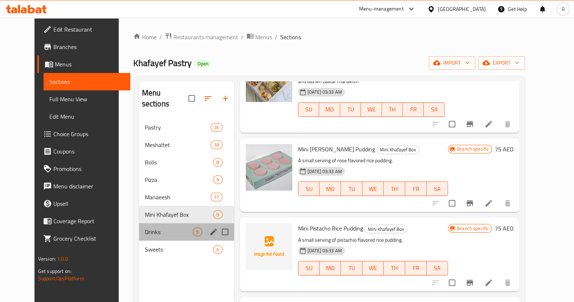
click at [154, 223] on div "Drinks 9" at bounding box center [186, 231] width 95 height 17
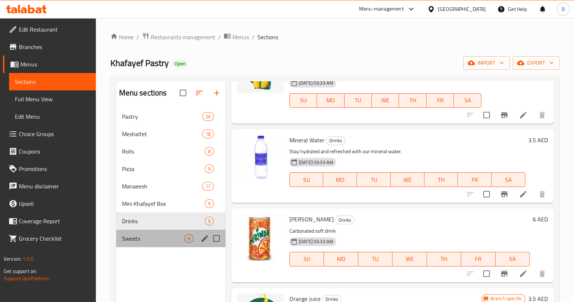
click at [149, 230] on div "Sweets 6" at bounding box center [170, 238] width 109 height 17
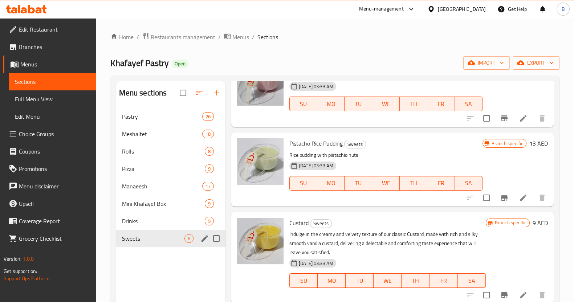
scroll to position [219, 0]
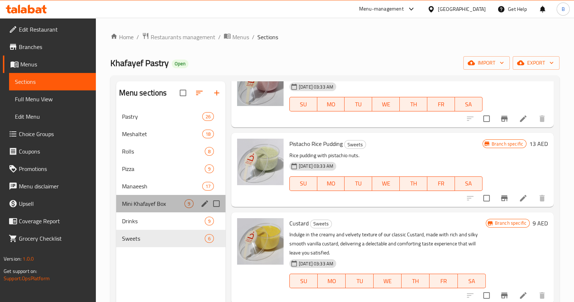
click at [154, 210] on div "Mini Khafayef Box 9" at bounding box center [170, 203] width 109 height 17
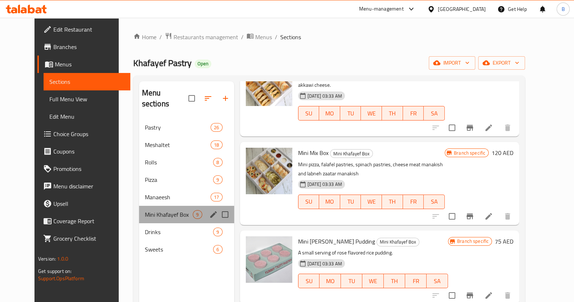
click at [152, 206] on div "Mini Khafayef Box 9" at bounding box center [186, 214] width 95 height 17
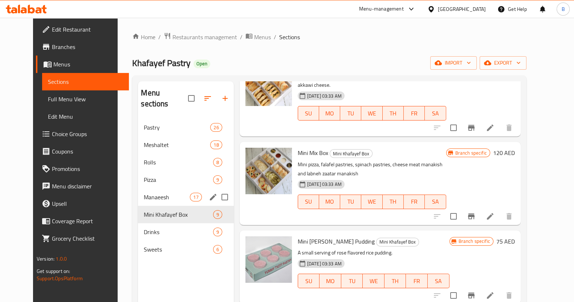
click at [153, 193] on span "Manaeesh" at bounding box center [167, 197] width 46 height 9
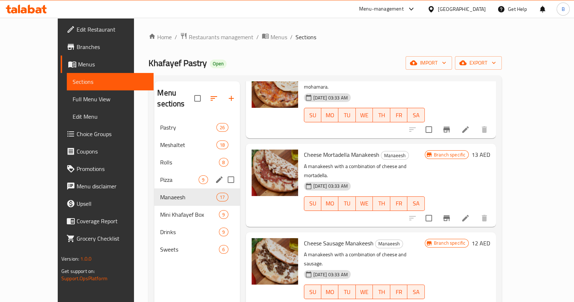
click at [156, 175] on div "Pizza 9" at bounding box center [196, 179] width 85 height 17
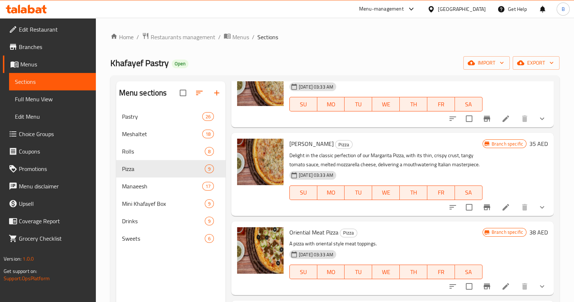
click at [502, 210] on icon at bounding box center [505, 207] width 7 height 7
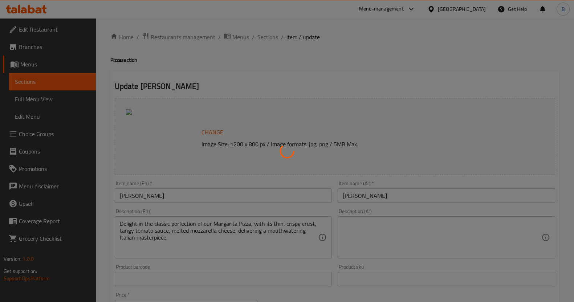
type input "YOUR CHOICE OF : __(Choose up to 5 items)"
type input "0"
type input "5"
type input "YOUR CHOICE OF:"
type input "1"
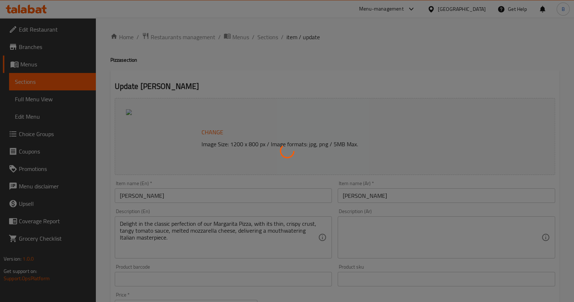
type input "1"
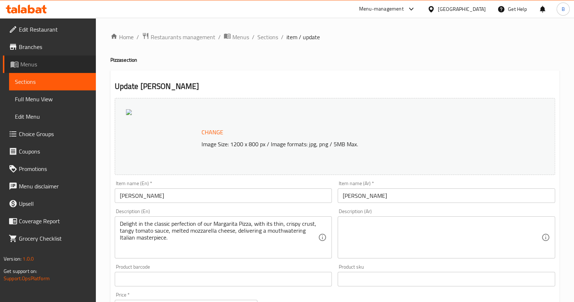
click at [36, 61] on span "Menus" at bounding box center [55, 64] width 70 height 9
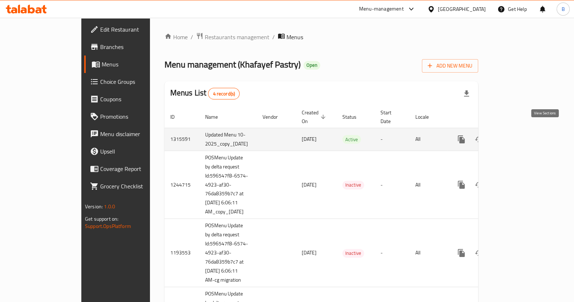
click at [522, 131] on link "enhanced table" at bounding box center [513, 139] width 17 height 17
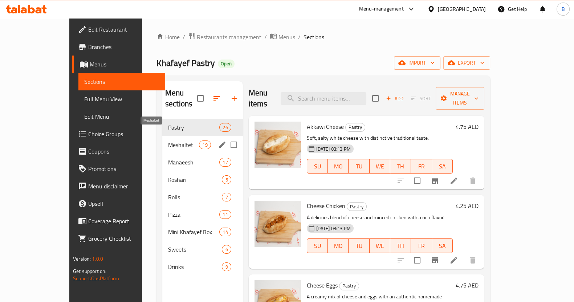
click at [169, 140] on span "Meshaltet" at bounding box center [183, 144] width 31 height 9
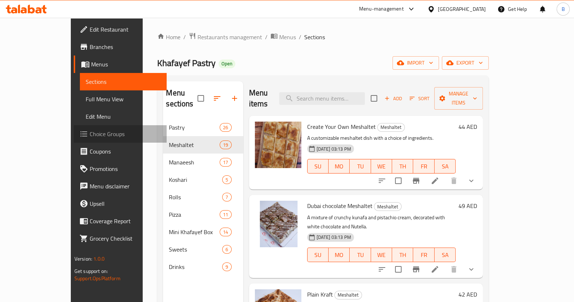
click at [90, 136] on span "Choice Groups" at bounding box center [125, 134] width 71 height 9
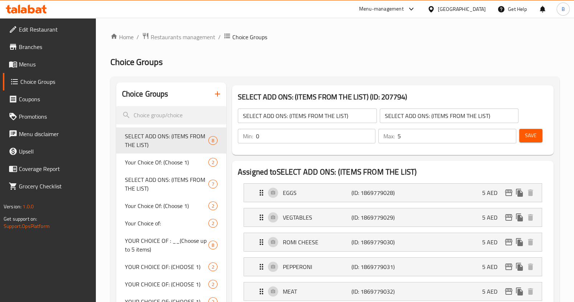
click at [185, 109] on div at bounding box center [287, 151] width 574 height 302
click at [185, 109] on input "search" at bounding box center [171, 115] width 110 height 19
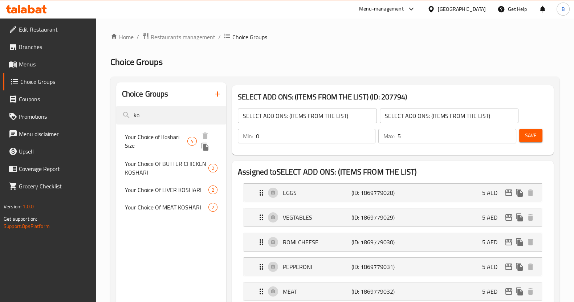
type input "ko"
click at [171, 145] on span "Your Choice of Koshari Size" at bounding box center [156, 140] width 63 height 17
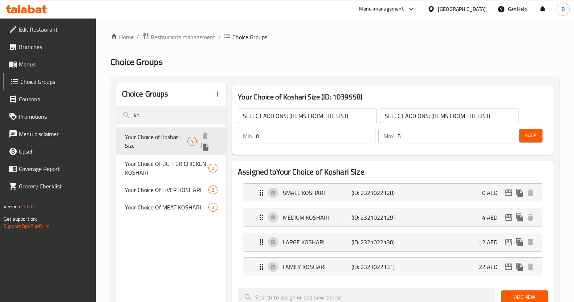
type input "Your Choice of Koshari Size"
type input "اختيارك لحجم الكشري"
type input "1"
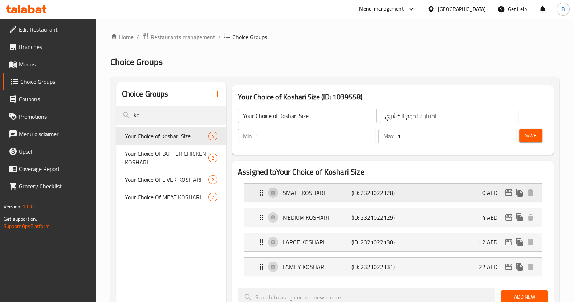
click at [473, 198] on div "SMALL KOSHARI (ID: 2321022128) 0 AED" at bounding box center [395, 193] width 276 height 18
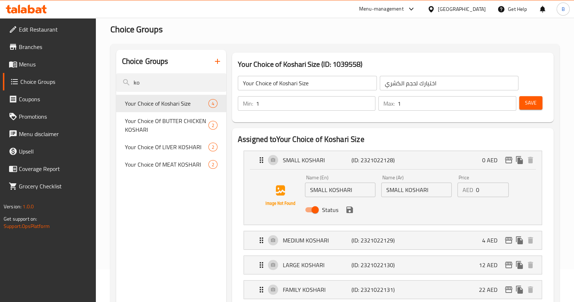
scroll to position [35, 0]
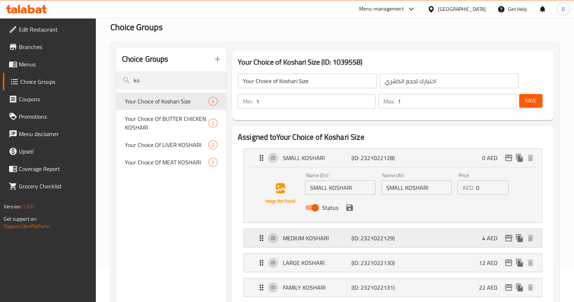
click at [484, 235] on p "4 AED" at bounding box center [492, 238] width 21 height 9
click at [472, 239] on div "MEDIUM KOSHARI (ID: 2321022129) 4 AED" at bounding box center [395, 238] width 276 height 18
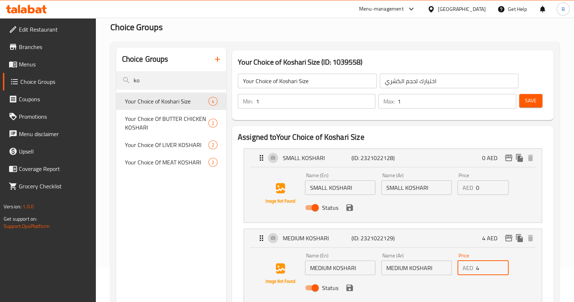
click at [478, 266] on input "4" at bounding box center [492, 268] width 33 height 15
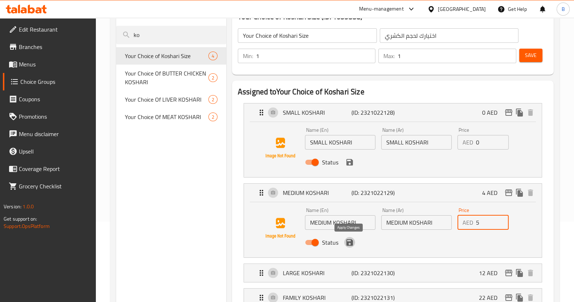
click at [351, 243] on icon "save" at bounding box center [349, 242] width 7 height 7
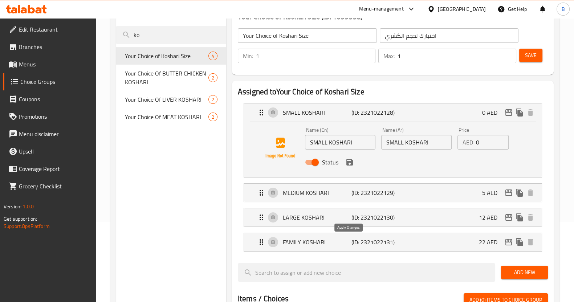
type input "5"
click at [406, 217] on div "LARGE KOSHARI (ID: 2321022130) 12 AED" at bounding box center [395, 217] width 276 height 18
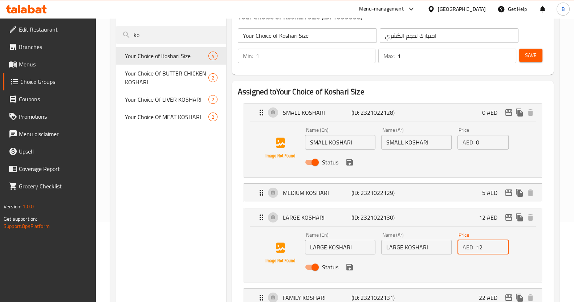
click at [478, 246] on input "12" at bounding box center [492, 247] width 33 height 15
click at [350, 267] on icon "save" at bounding box center [349, 267] width 7 height 7
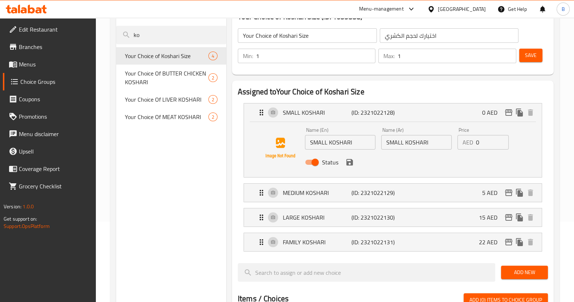
type input "15"
click at [402, 241] on div "FAMILY KOSHARI (ID: 2321022131) 22 AED" at bounding box center [395, 242] width 276 height 18
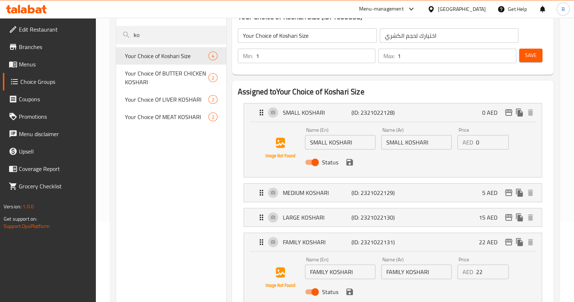
click at [481, 272] on input "22" at bounding box center [492, 272] width 33 height 15
click at [350, 290] on icon "save" at bounding box center [349, 291] width 7 height 7
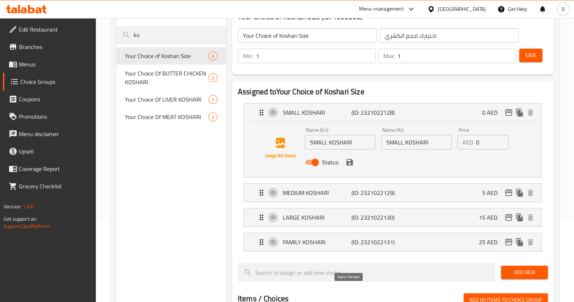
type input "25"
click at [527, 57] on span "Save" at bounding box center [531, 55] width 12 height 9
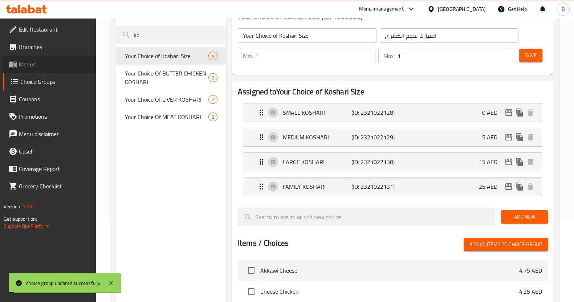
click at [33, 62] on span "Menus" at bounding box center [54, 64] width 71 height 9
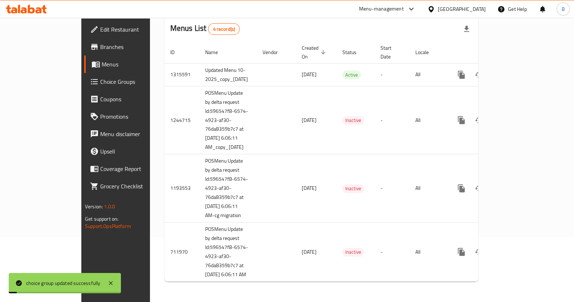
scroll to position [56, 0]
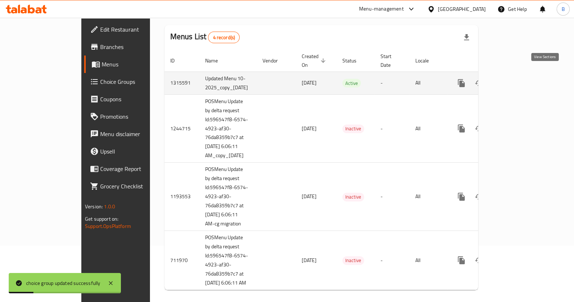
click at [518, 79] on icon "enhanced table" at bounding box center [513, 83] width 9 height 9
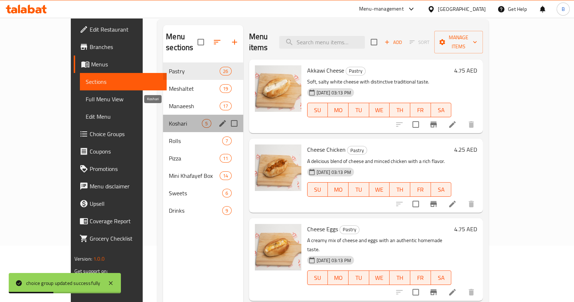
click at [169, 119] on span "Koshari" at bounding box center [185, 123] width 33 height 9
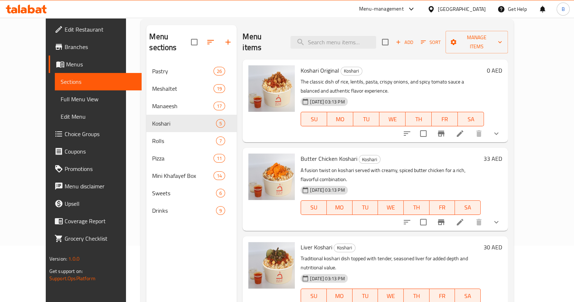
click at [470, 127] on li at bounding box center [460, 133] width 20 height 13
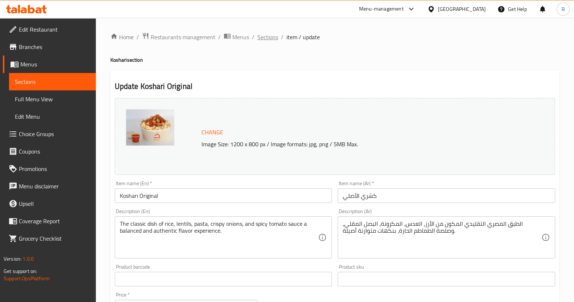
click at [269, 39] on span "Sections" at bounding box center [267, 37] width 21 height 9
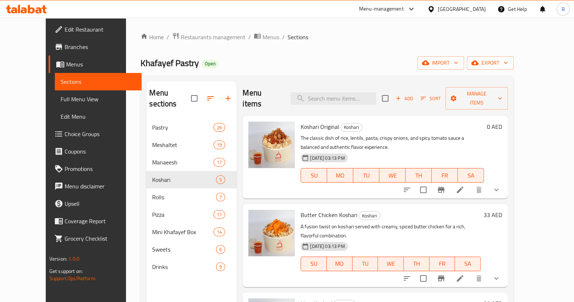
click at [502, 122] on h6 "0 AED" at bounding box center [494, 127] width 15 height 10
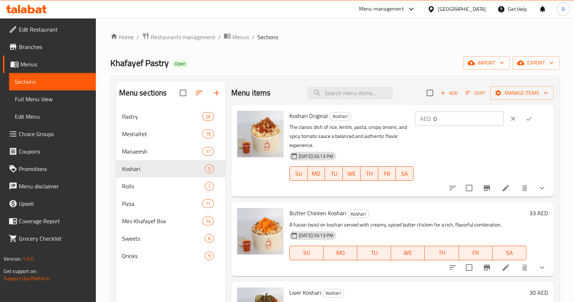
click at [468, 118] on input "0" at bounding box center [468, 118] width 70 height 15
type input "20"
click at [530, 120] on button "ok" at bounding box center [529, 119] width 16 height 16
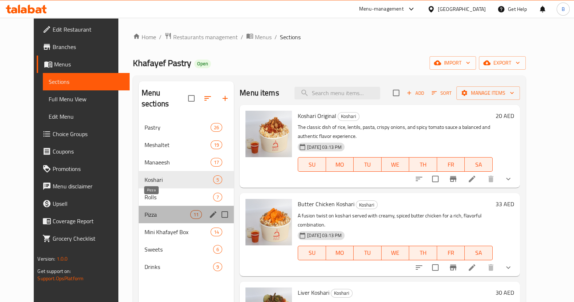
click at [144, 210] on span "Pizza" at bounding box center [167, 214] width 46 height 9
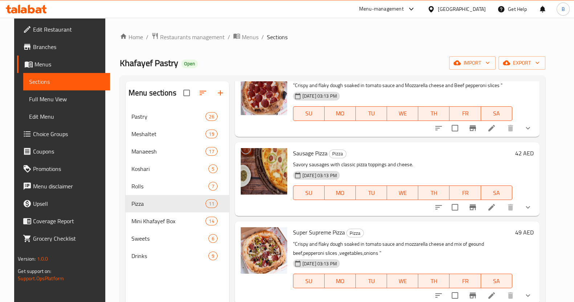
scroll to position [102, 0]
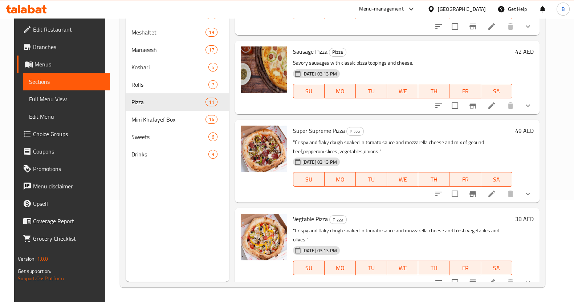
click at [523, 215] on h6 "38 AED" at bounding box center [524, 219] width 19 height 10
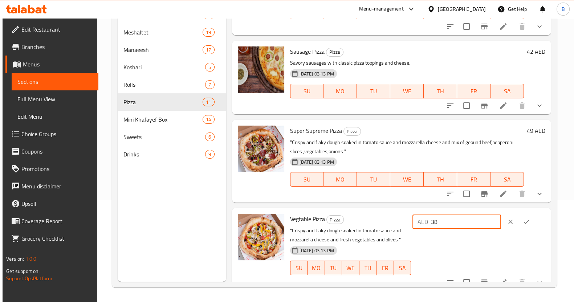
click at [481, 217] on input "38" at bounding box center [466, 221] width 70 height 15
type input "43"
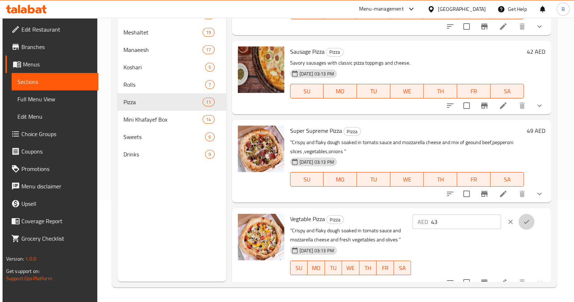
click at [529, 220] on icon "ok" at bounding box center [526, 221] width 7 height 7
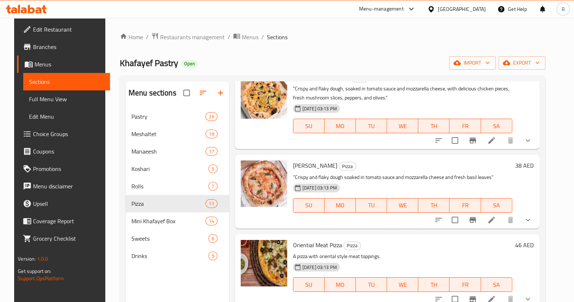
scroll to position [401, 0]
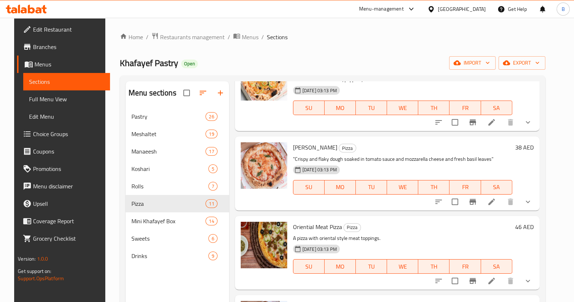
click at [527, 149] on h6 "38 AED" at bounding box center [524, 147] width 19 height 10
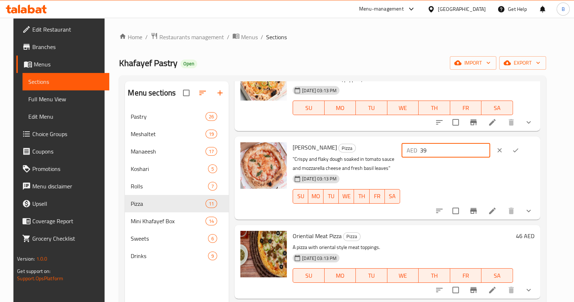
type input "39"
click at [490, 148] on input "39" at bounding box center [455, 150] width 70 height 15
click at [519, 150] on icon "ok" at bounding box center [515, 150] width 7 height 7
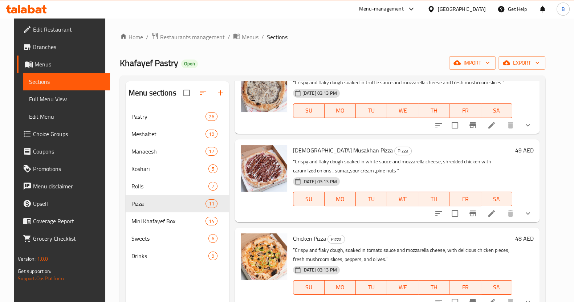
scroll to position [0, 0]
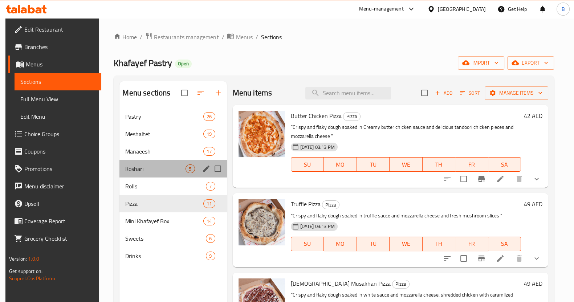
click at [168, 175] on div "Koshari 5" at bounding box center [172, 168] width 107 height 17
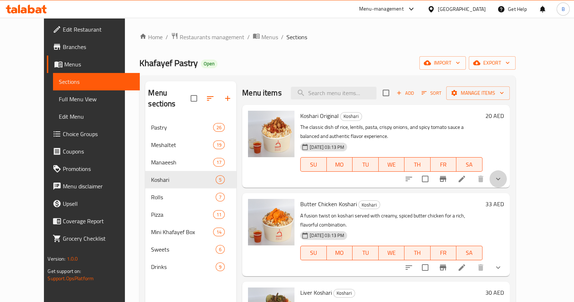
click at [507, 182] on button "show more" at bounding box center [497, 178] width 17 height 17
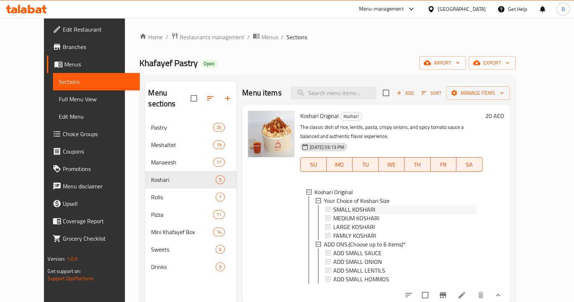
click at [380, 210] on div "SMALL KOSHARI" at bounding box center [404, 209] width 143 height 9
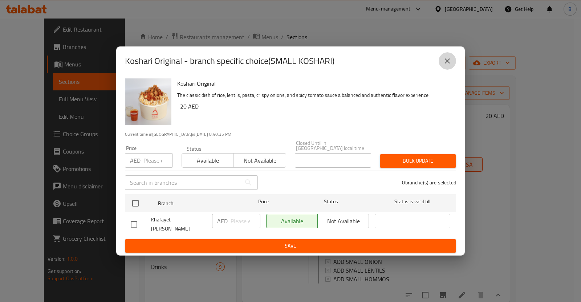
click at [447, 65] on icon "close" at bounding box center [447, 61] width 9 height 9
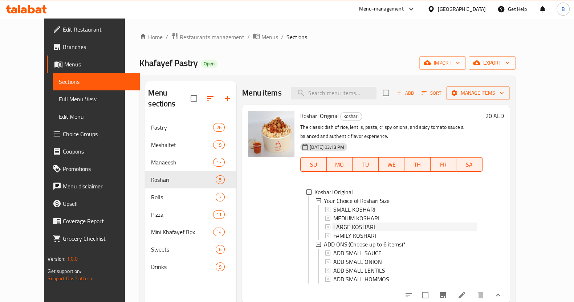
click at [371, 222] on div "LARGE KOSHARI" at bounding box center [404, 226] width 143 height 9
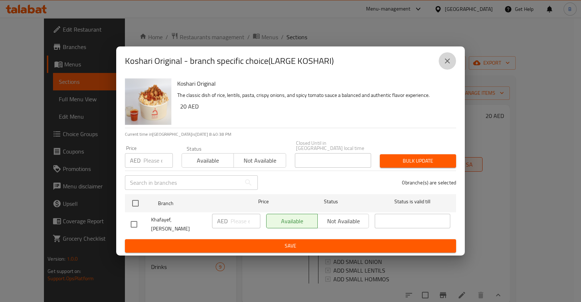
click at [452, 68] on button "close" at bounding box center [446, 60] width 17 height 17
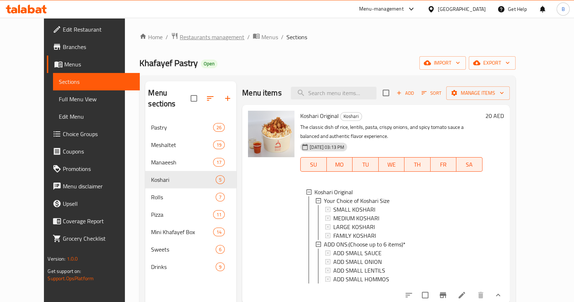
click at [180, 36] on span "Restaurants management" at bounding box center [212, 37] width 65 height 9
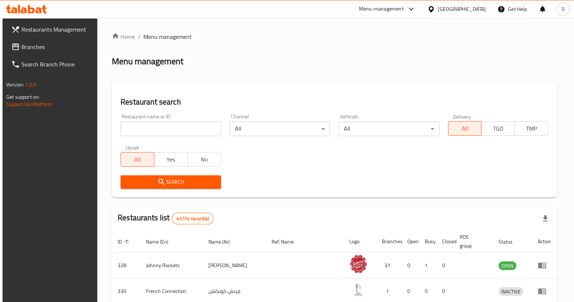
click at [171, 120] on div "Restaurant name or ID Restaurant name or ID" at bounding box center [170, 125] width 100 height 22
click at [171, 123] on input "search" at bounding box center [170, 129] width 100 height 15
paste input "10693"
type input "10693"
click at [180, 181] on span "Search" at bounding box center [170, 181] width 89 height 9
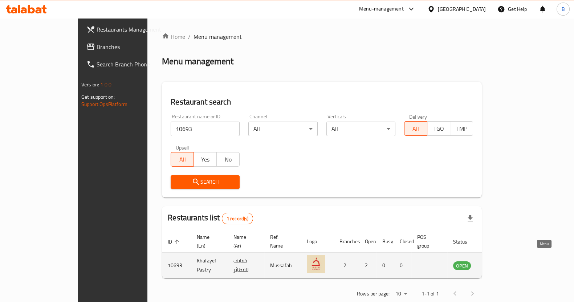
click at [499, 263] on icon "enhanced table" at bounding box center [495, 266] width 8 height 6
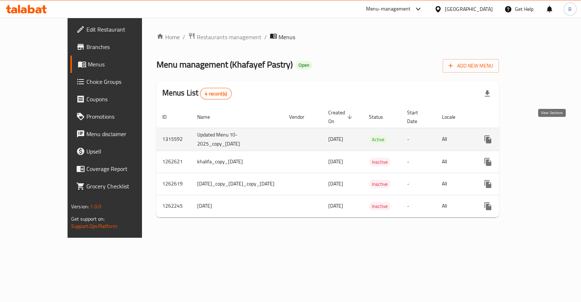
click at [544, 135] on icon "enhanced table" at bounding box center [540, 139] width 9 height 9
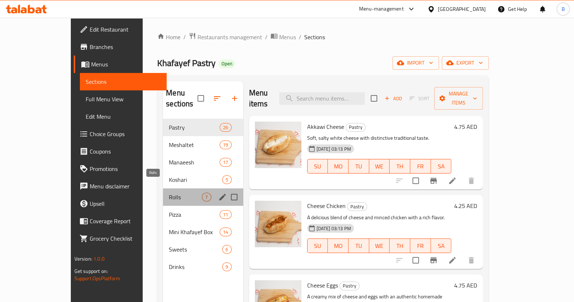
click at [169, 193] on span "Rolls" at bounding box center [185, 197] width 33 height 9
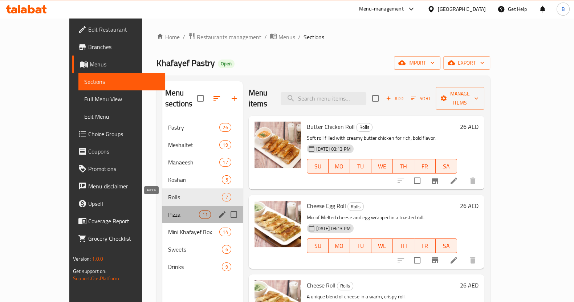
click at [168, 210] on span "Pizza" at bounding box center [183, 214] width 31 height 9
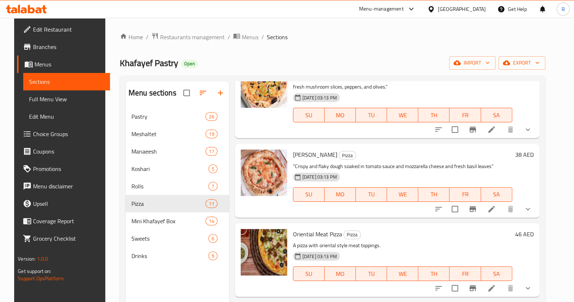
scroll to position [394, 0]
click at [530, 157] on h6 "38 AED" at bounding box center [524, 154] width 19 height 10
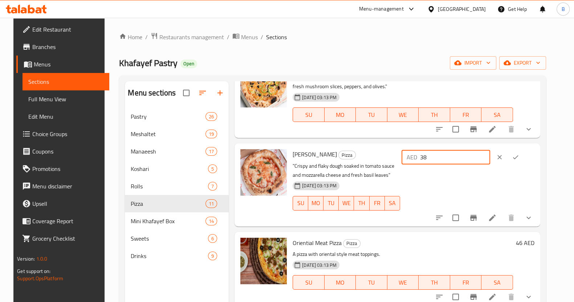
click at [489, 154] on input "38" at bounding box center [455, 157] width 70 height 15
type input "39"
click at [490, 153] on input "39" at bounding box center [455, 157] width 70 height 15
click at [519, 155] on icon "ok" at bounding box center [515, 156] width 7 height 7
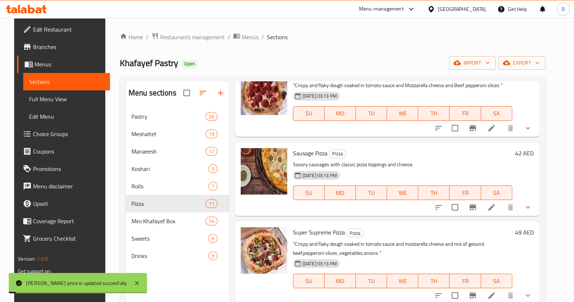
scroll to position [102, 0]
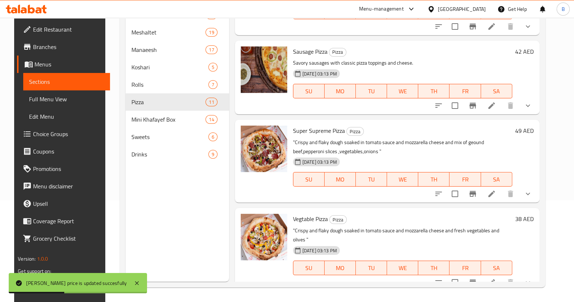
click at [523, 214] on h6 "38 AED" at bounding box center [524, 219] width 19 height 10
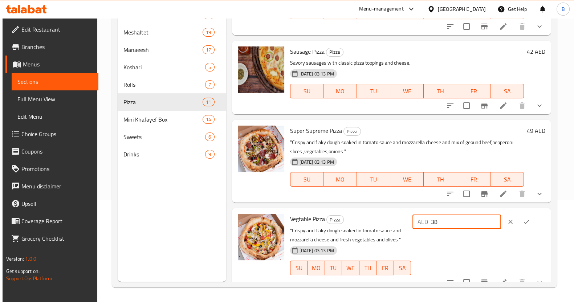
click at [455, 222] on input "38" at bounding box center [466, 221] width 70 height 15
type input "43"
click at [526, 217] on button "ok" at bounding box center [526, 222] width 16 height 16
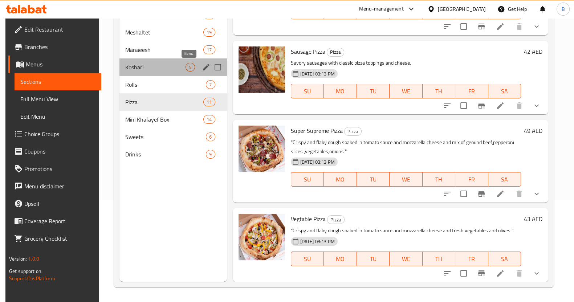
click at [187, 66] on span "5" at bounding box center [190, 67] width 8 height 7
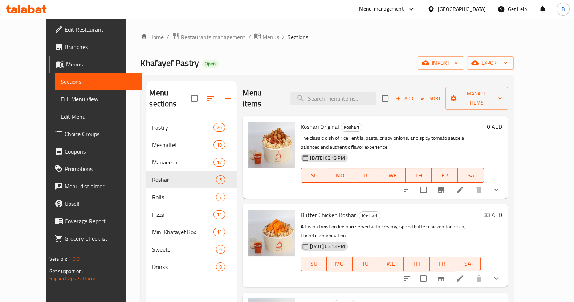
click at [502, 122] on h6 "0 AED" at bounding box center [494, 127] width 15 height 10
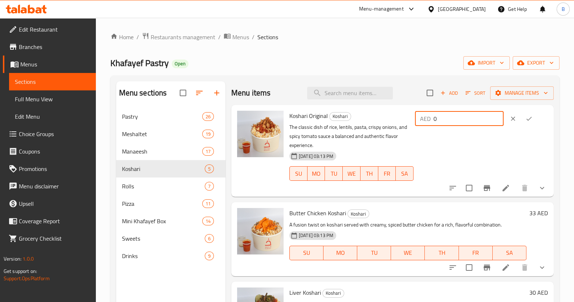
click at [479, 119] on input "0" at bounding box center [468, 118] width 70 height 15
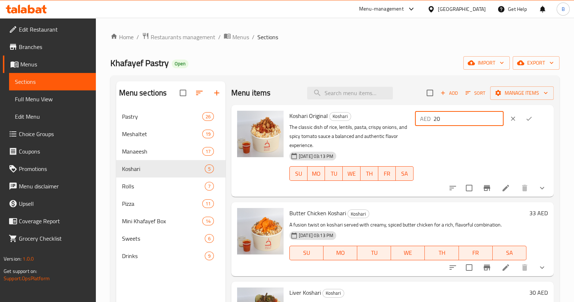
type input "20"
click at [525, 116] on icon "ok" at bounding box center [528, 118] width 7 height 7
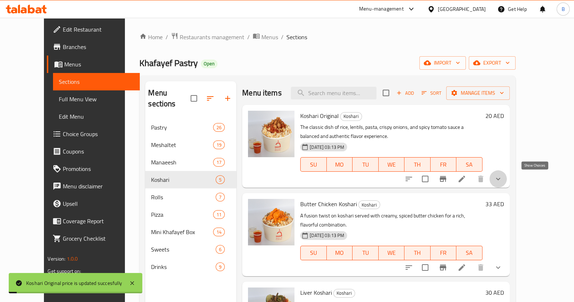
click at [502, 177] on icon "show more" at bounding box center [497, 179] width 9 height 9
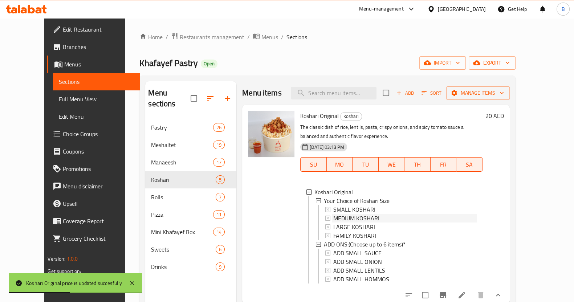
click at [389, 215] on div "MEDIUM KOSHARI" at bounding box center [404, 218] width 143 height 9
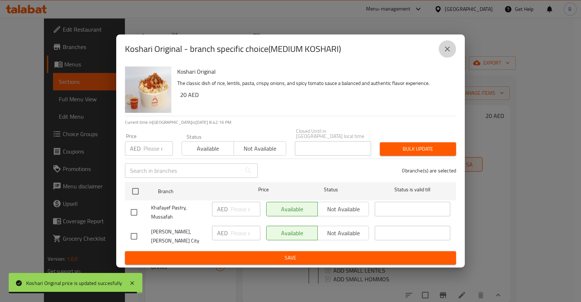
click at [443, 48] on icon "close" at bounding box center [447, 49] width 9 height 9
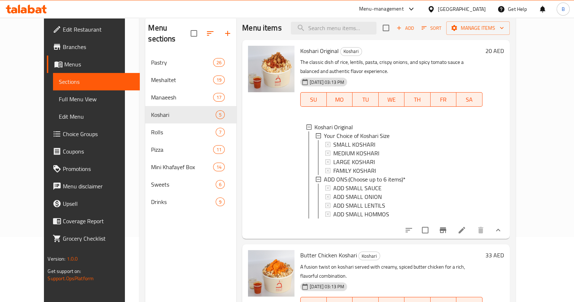
scroll to position [102, 0]
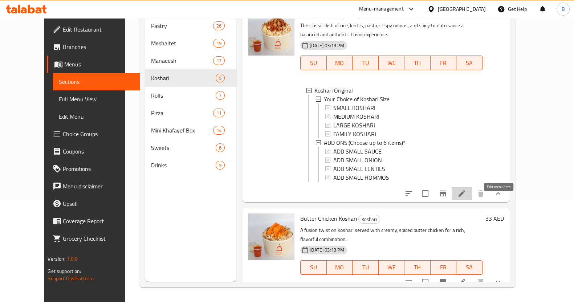
click at [466, 197] on icon at bounding box center [461, 193] width 9 height 9
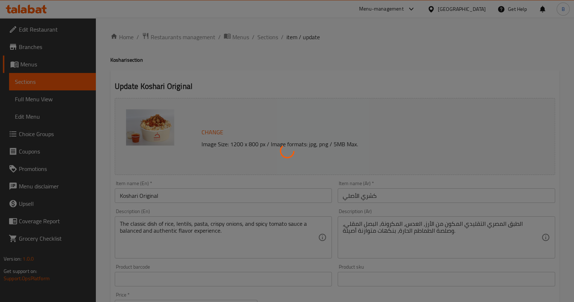
type input "اختيارك لحجم الكشري"
type input "1"
type input "ADD ONS:(Choose up to 6 items)"
type input "0"
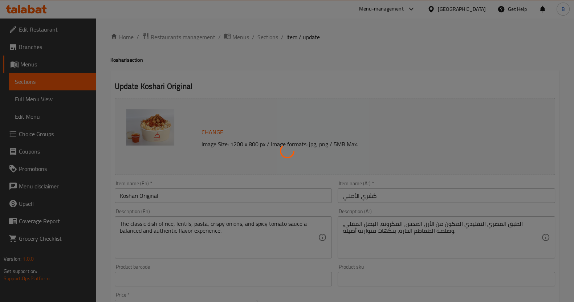
type input "4"
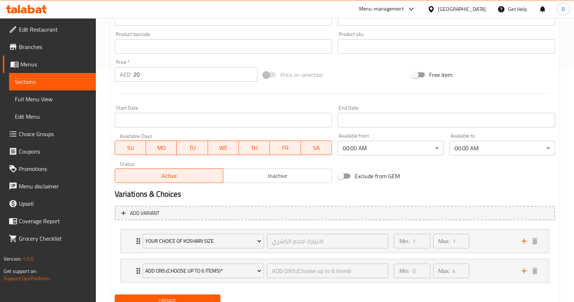
scroll to position [263, 0]
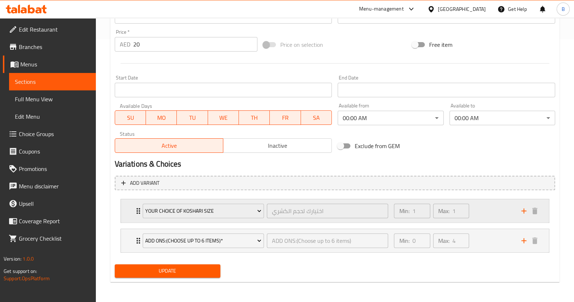
click at [129, 218] on div "Your Choice of Koshari Size اختيارك لحجم الكشري ​ Min: 1 ​ Max: 1 ​" at bounding box center [335, 210] width 428 height 23
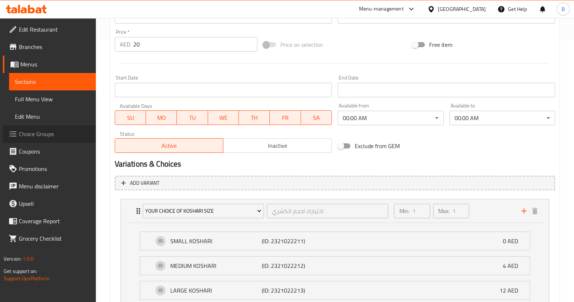
click at [47, 138] on span "Choice Groups" at bounding box center [54, 134] width 71 height 9
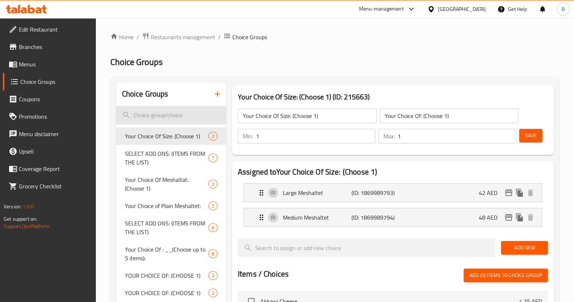
click at [157, 113] on input "search" at bounding box center [171, 115] width 110 height 19
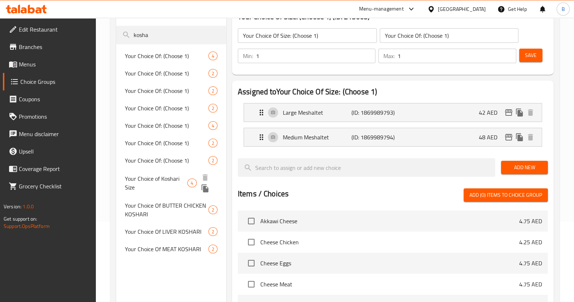
scroll to position [81, 0]
type input "kosha"
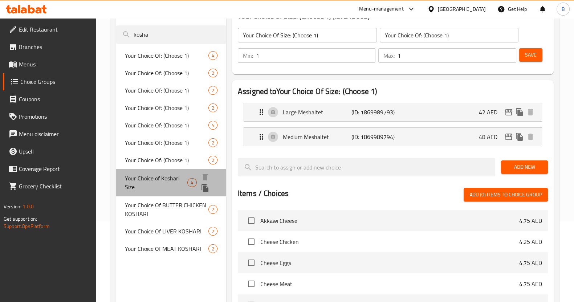
click at [152, 184] on span "Your Choice of Koshari Size" at bounding box center [156, 182] width 63 height 17
type input "Your Choice of Koshari Size"
type input "اختيارك لحجم الكشري"
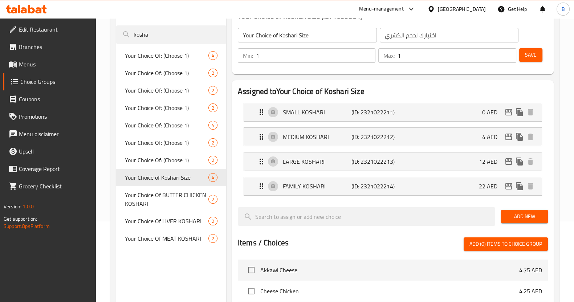
click at [487, 146] on div "MEDIUM KOSHARI (ID: 2321022212) 4 AED Name (En) MEDIUM KOSHARI Name (En) Name (…" at bounding box center [392, 136] width 298 height 19
click at [487, 140] on p "4 AED" at bounding box center [492, 136] width 21 height 9
click at [423, 130] on div "MEDIUM KOSHARI (ID: 2321022212) 4 AED" at bounding box center [395, 137] width 276 height 18
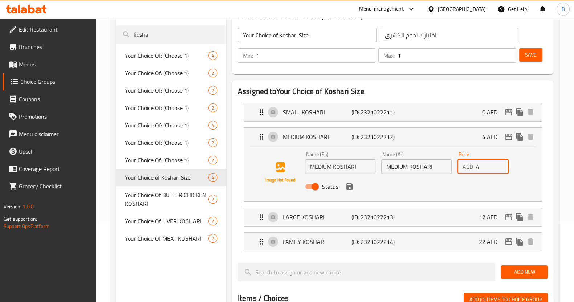
drag, startPoint x: 482, startPoint y: 172, endPoint x: 470, endPoint y: 175, distance: 12.7
click at [470, 175] on div "Price AED 4 Price" at bounding box center [482, 163] width 57 height 28
click at [352, 188] on icon "save" at bounding box center [349, 186] width 9 height 9
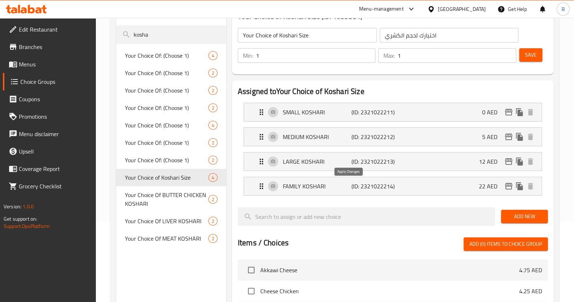
type input "5"
click at [398, 166] on div "LARGE KOSHARI (ID: 2321022213) 12 AED" at bounding box center [395, 161] width 276 height 18
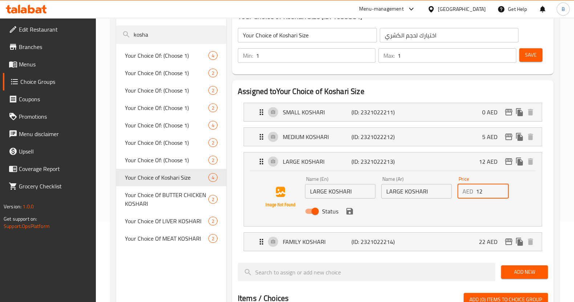
click at [491, 189] on input "12" at bounding box center [492, 191] width 33 height 15
click at [349, 215] on icon "save" at bounding box center [349, 211] width 9 height 9
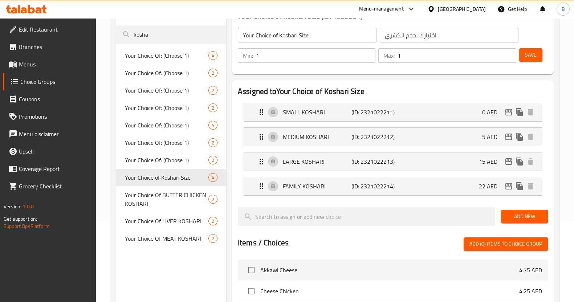
type input "15"
click at [370, 191] on div "FAMILY KOSHARI (ID: 2321022214) 22 AED" at bounding box center [395, 186] width 276 height 18
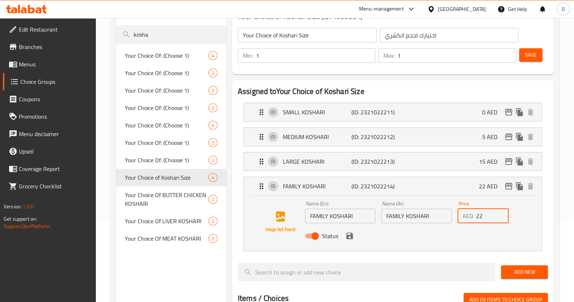
click at [490, 215] on input "22" at bounding box center [492, 216] width 33 height 15
type input "25"
click at [353, 237] on button "save" at bounding box center [349, 235] width 11 height 11
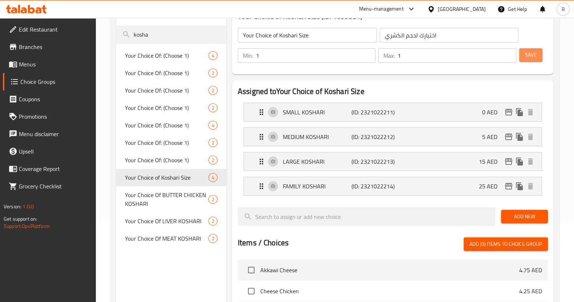
click at [527, 59] on span "Save" at bounding box center [531, 54] width 12 height 9
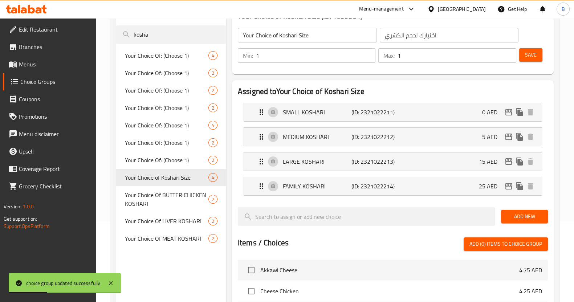
scroll to position [0, 0]
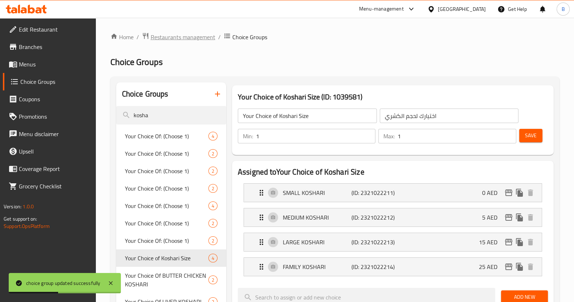
click at [190, 39] on span "Restaurants management" at bounding box center [183, 37] width 65 height 9
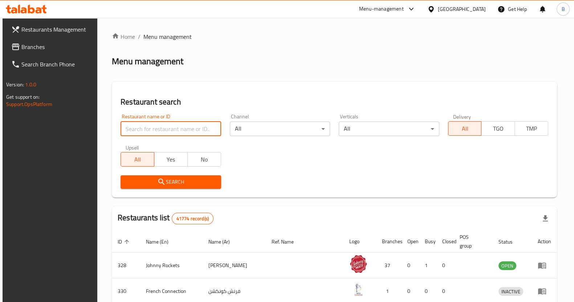
click at [143, 124] on input "search" at bounding box center [170, 129] width 100 height 15
paste input "10694"
type input "10694"
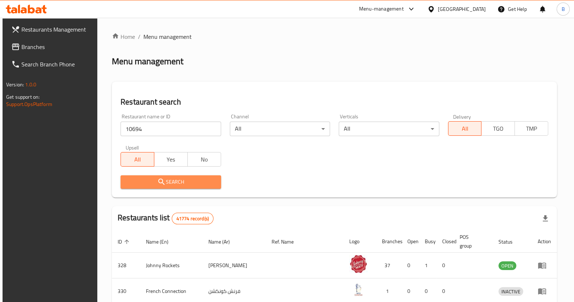
click at [176, 178] on span "Search" at bounding box center [170, 181] width 89 height 9
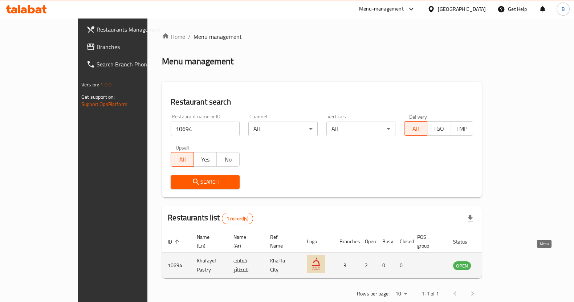
click at [500, 261] on icon "enhanced table" at bounding box center [495, 265] width 9 height 9
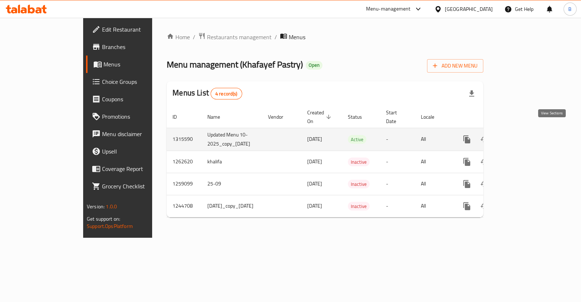
click at [523, 135] on icon "enhanced table" at bounding box center [519, 139] width 9 height 9
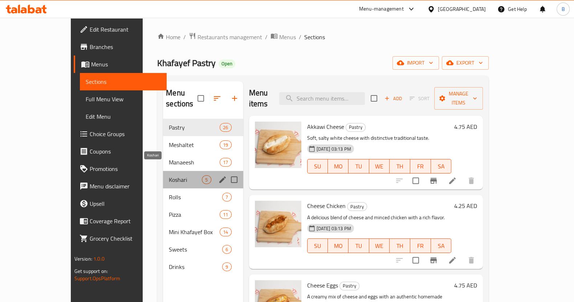
click at [177, 175] on span "Koshari" at bounding box center [185, 179] width 33 height 9
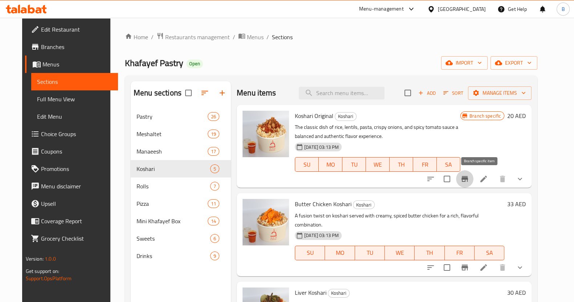
click at [473, 179] on button "Branch-specific-item" at bounding box center [464, 178] width 17 height 17
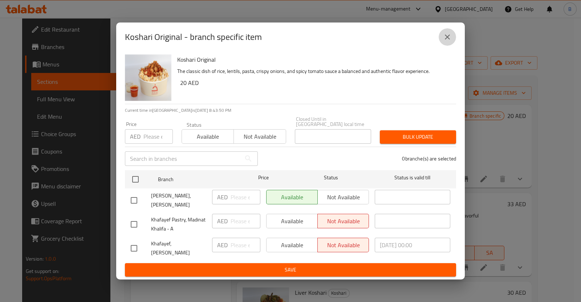
click at [450, 41] on icon "close" at bounding box center [447, 37] width 9 height 9
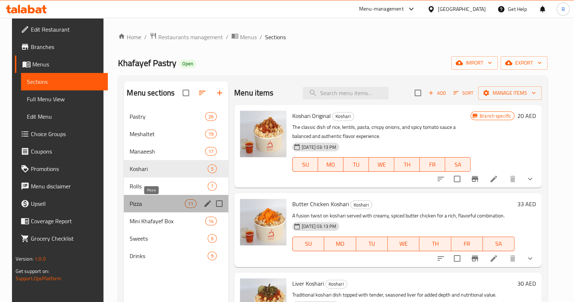
click at [158, 200] on span "Pizza" at bounding box center [157, 203] width 55 height 9
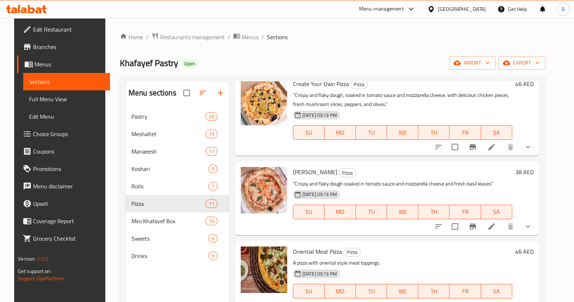
scroll to position [377, 0]
click at [526, 171] on h6 "38 AED" at bounding box center [524, 171] width 19 height 10
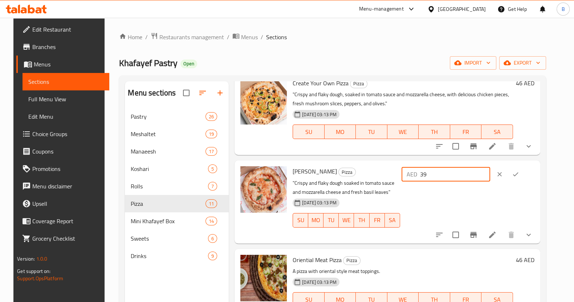
type input "39"
click at [490, 170] on input "39" at bounding box center [455, 174] width 70 height 15
click at [519, 171] on icon "ok" at bounding box center [515, 174] width 7 height 7
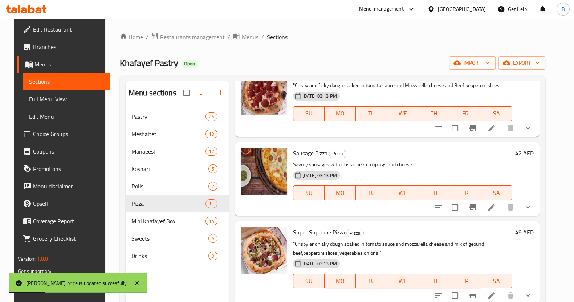
scroll to position [102, 0]
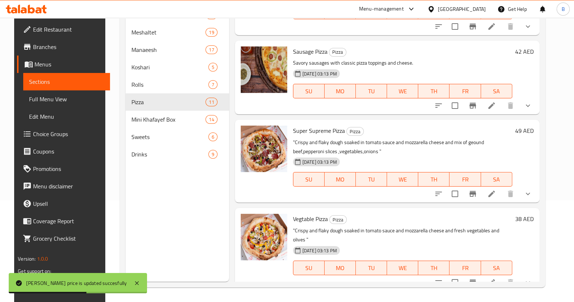
click at [523, 217] on h6 "38 AED" at bounding box center [524, 219] width 19 height 10
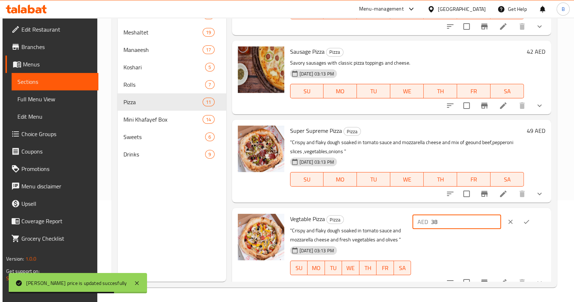
click at [476, 218] on input "38" at bounding box center [466, 221] width 70 height 15
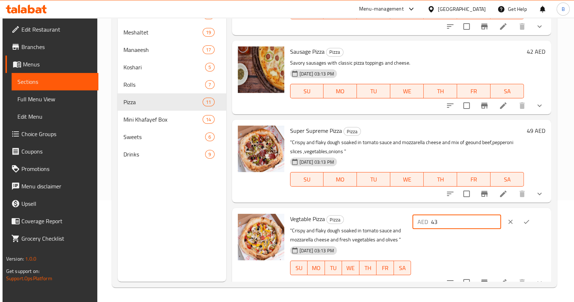
type input "43"
click at [529, 220] on icon "ok" at bounding box center [526, 221] width 7 height 7
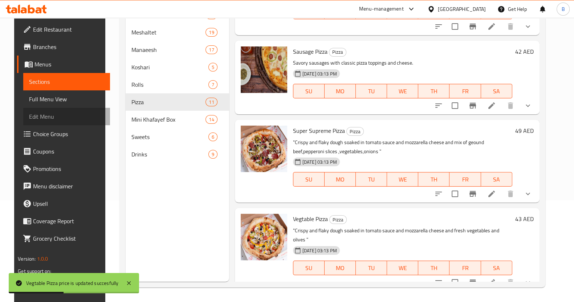
click at [44, 114] on span "Edit Menu" at bounding box center [66, 116] width 75 height 9
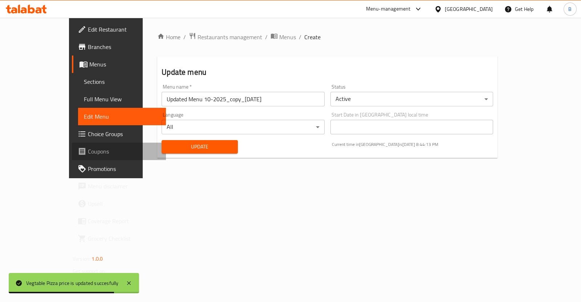
click at [88, 147] on span "Coupons" at bounding box center [124, 151] width 72 height 9
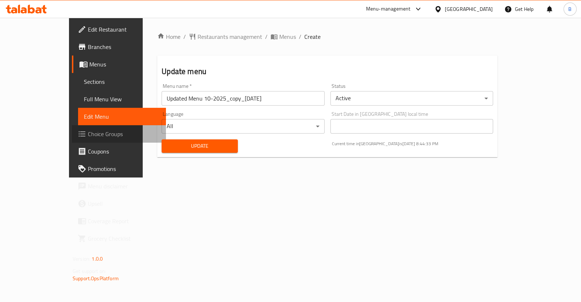
click at [88, 131] on span "Choice Groups" at bounding box center [124, 134] width 72 height 9
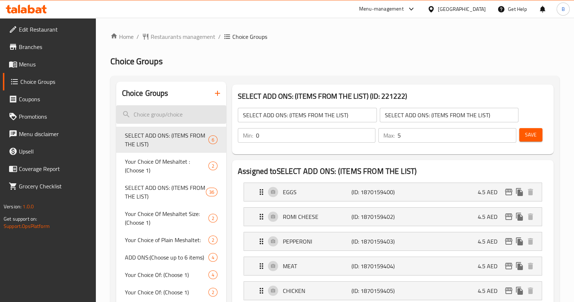
click at [197, 116] on input "search" at bounding box center [171, 114] width 110 height 19
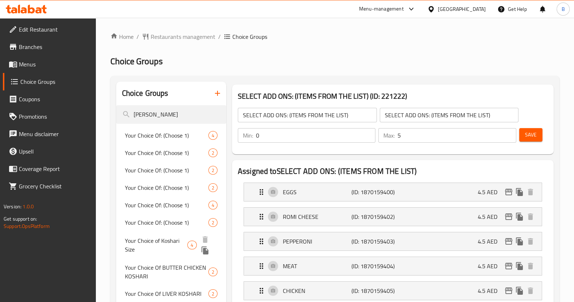
type input "[PERSON_NAME]"
click at [160, 246] on span "Your Choice of Koshari Size" at bounding box center [156, 244] width 63 height 17
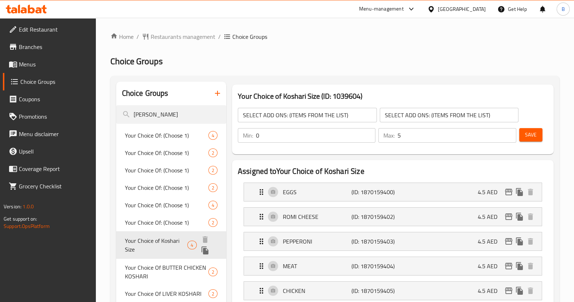
type input "Your Choice of Koshari Size"
type input "اختيارك لحجم الكشري"
type input "1"
